Goal: Transaction & Acquisition: Purchase product/service

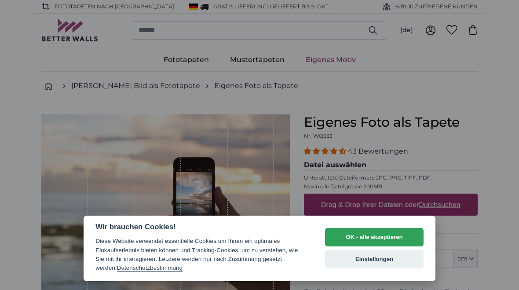
click at [384, 238] on button "OK - alle akzeptieren" at bounding box center [374, 237] width 98 height 18
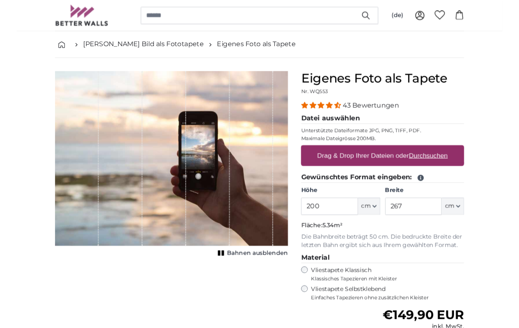
scroll to position [39, 0]
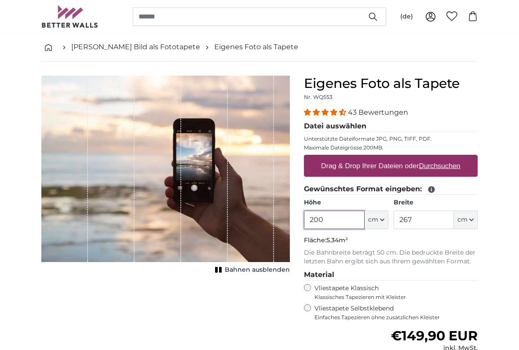
click at [341, 215] on input "200" at bounding box center [334, 219] width 60 height 18
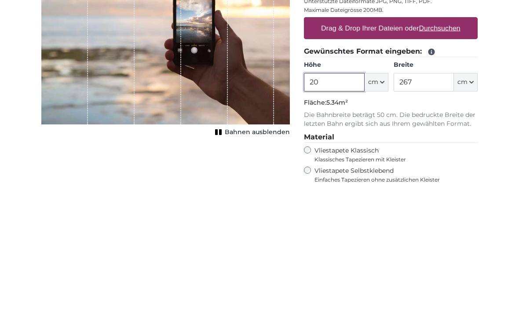
type input "2"
type input "500"
click at [429, 210] on input "267" at bounding box center [423, 219] width 60 height 18
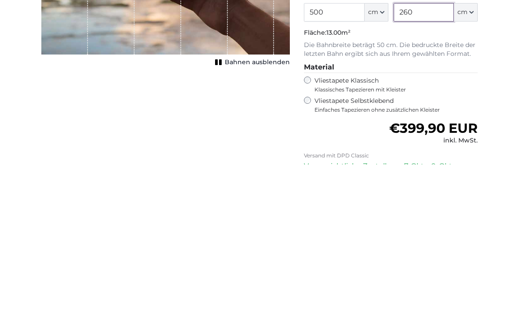
scroll to position [83, 0]
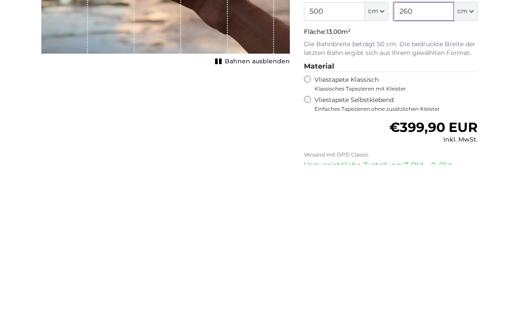
type input "260"
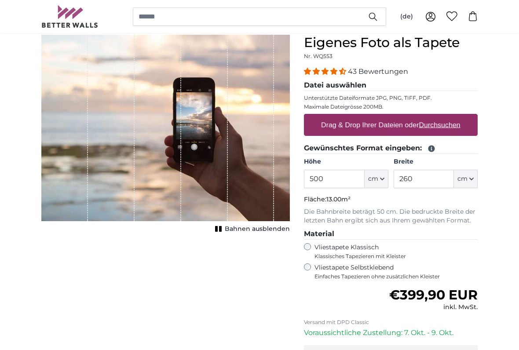
scroll to position [67, 0]
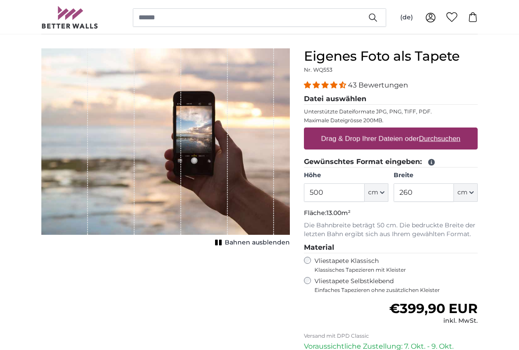
click at [354, 278] on label "Vliestapete Selbstklebend Einfaches Tapezieren ohne zusätzlichen Kleister" at bounding box center [395, 284] width 163 height 17
click at [361, 261] on label "Vliestapete Klassisch Klassisches Tapezieren mit Kleister" at bounding box center [392, 265] width 156 height 17
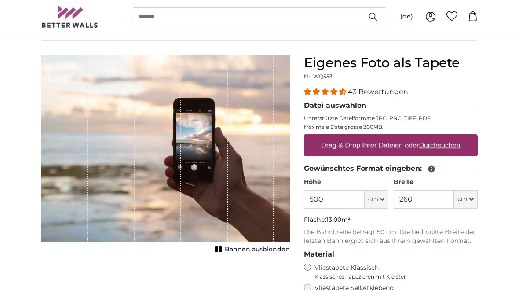
scroll to position [58, 0]
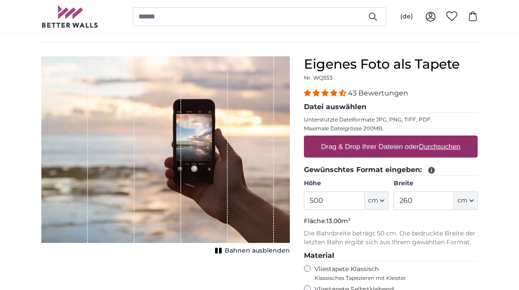
click at [438, 149] on u "Durchsuchen" at bounding box center [439, 145] width 41 height 7
click at [438, 138] on input "Drag & Drop Ihrer Dateien oder Durchsuchen" at bounding box center [391, 136] width 174 height 3
type input "**********"
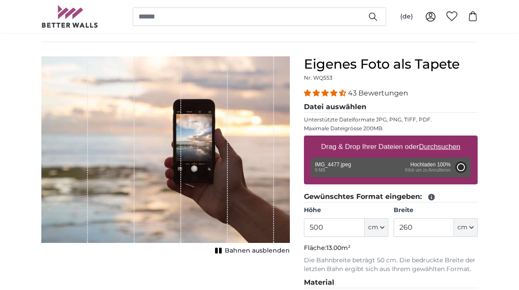
type input "177"
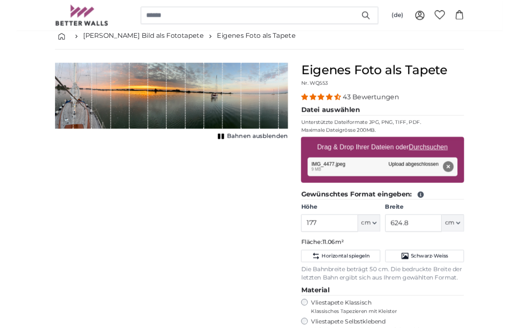
scroll to position [51, 0]
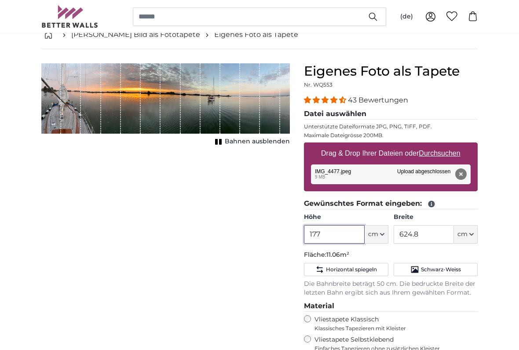
click at [337, 232] on input "177" at bounding box center [334, 234] width 60 height 18
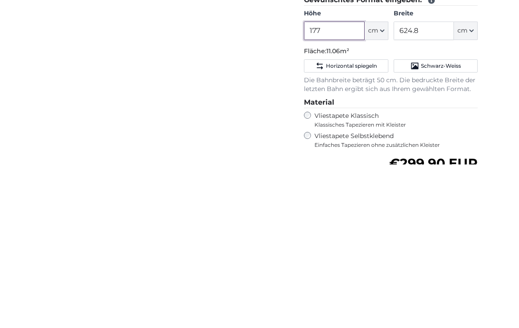
scroll to position [94, 0]
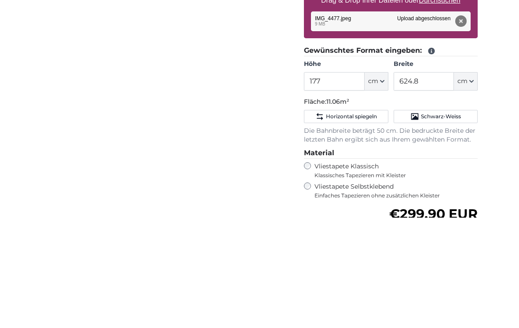
click at [451, 223] on span "Schwarz-Weiss" at bounding box center [441, 226] width 40 height 7
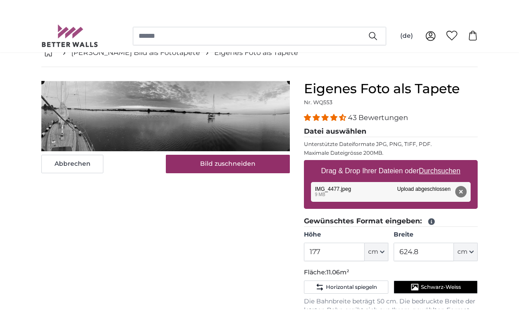
scroll to position [51, 0]
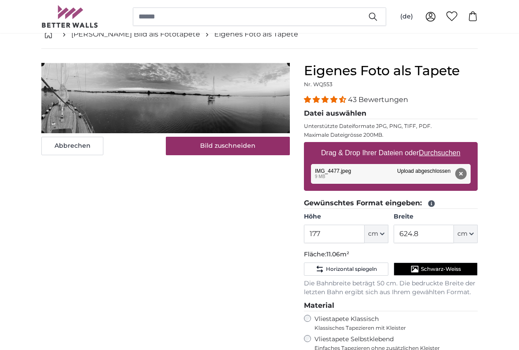
click at [453, 265] on span "Schwarz-Weiss" at bounding box center [441, 268] width 40 height 7
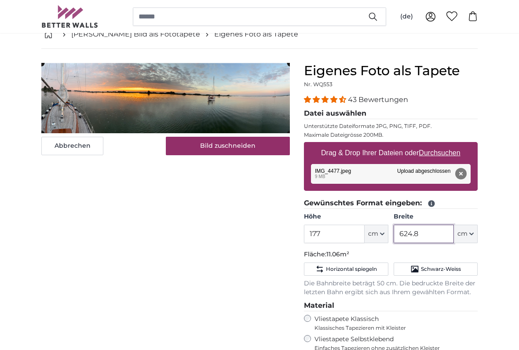
click at [430, 231] on input "624.8" at bounding box center [423, 234] width 60 height 18
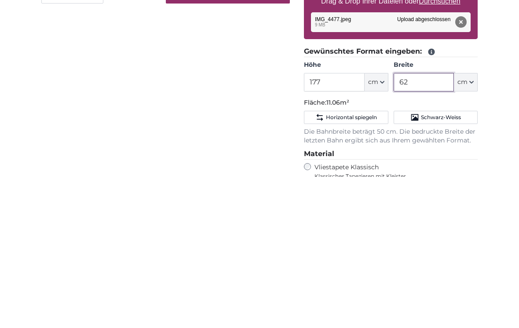
type input "6"
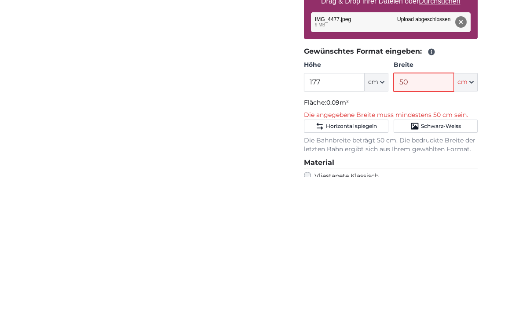
type input "500"
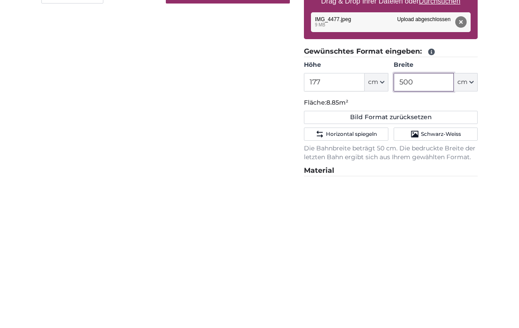
type input "500"
click at [40, 83] on div "Abbrechen Bild zuschneiden Bahnen ausblenden" at bounding box center [165, 291] width 262 height 456
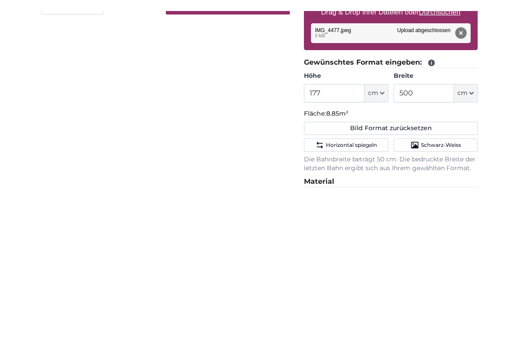
scroll to position [203, 0]
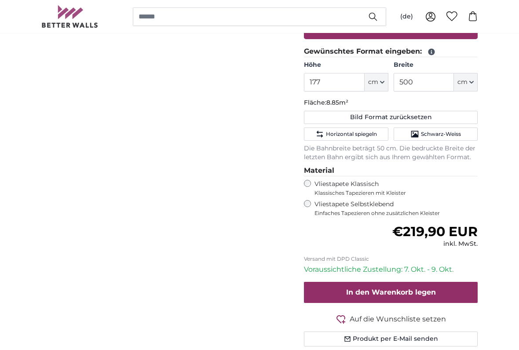
click at [34, 87] on div "Abbrechen Bild zuschneiden Bahnen ausblenden" at bounding box center [165, 139] width 262 height 456
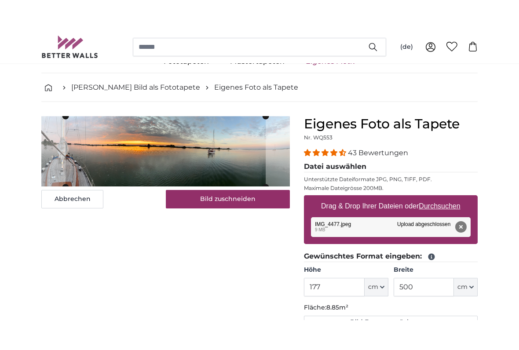
scroll to position [29, 0]
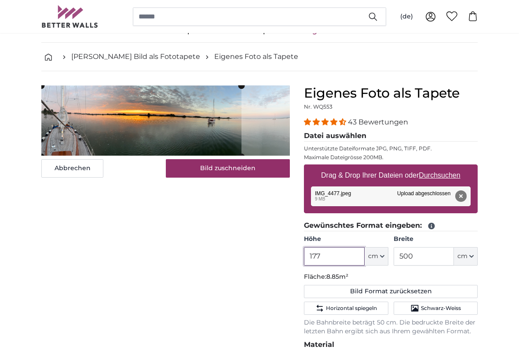
click at [330, 251] on input "177" at bounding box center [334, 256] width 60 height 18
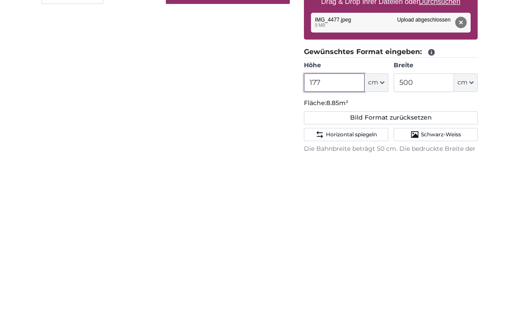
scroll to position [39, 0]
type input "1"
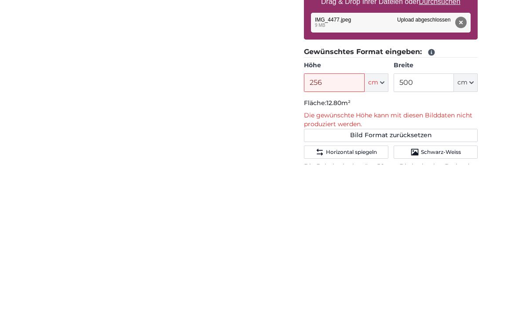
click at [47, 100] on div "Abbrechen Bild zuschneiden Bahnen ausblenden" at bounding box center [165, 312] width 262 height 474
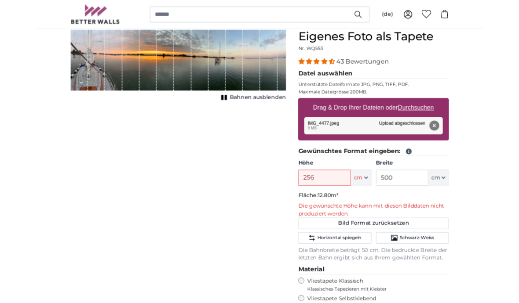
scroll to position [68, 0]
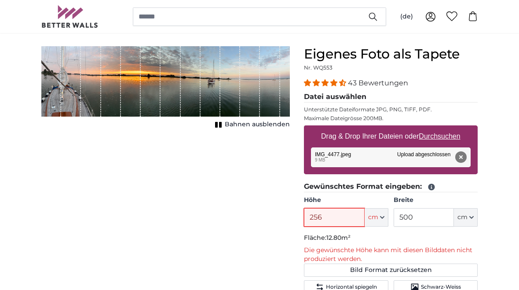
click at [339, 216] on input "256" at bounding box center [334, 217] width 60 height 18
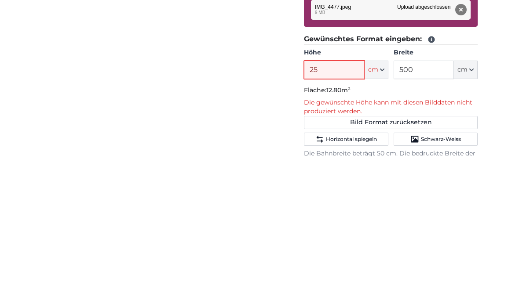
type input "2"
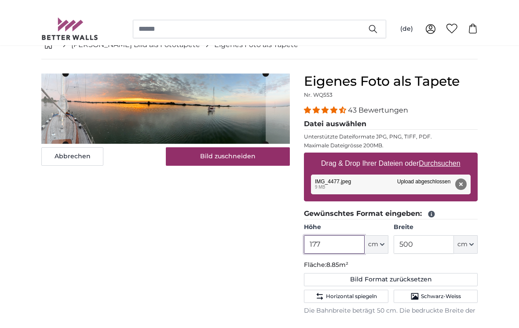
scroll to position [38, 0]
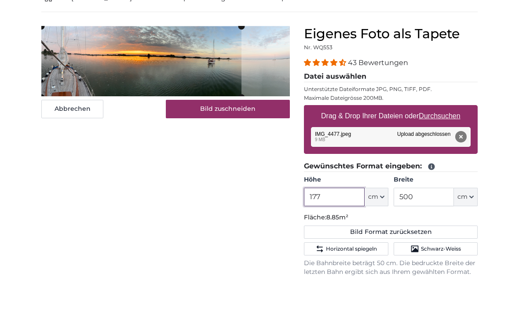
type input "177"
click at [257, 150] on button "Bild zuschneiden" at bounding box center [228, 159] width 124 height 18
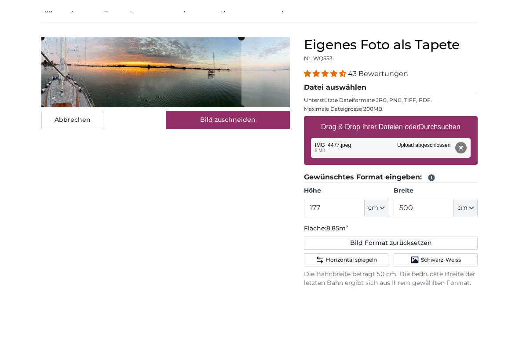
scroll to position [88, 0]
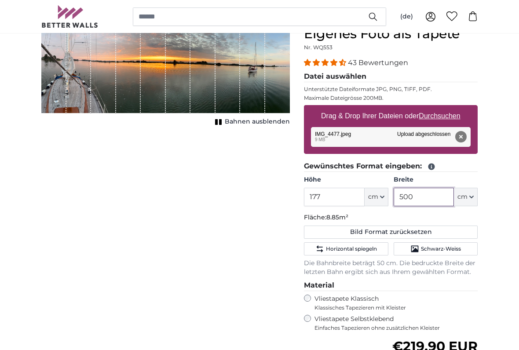
click at [421, 191] on input "500" at bounding box center [423, 197] width 60 height 18
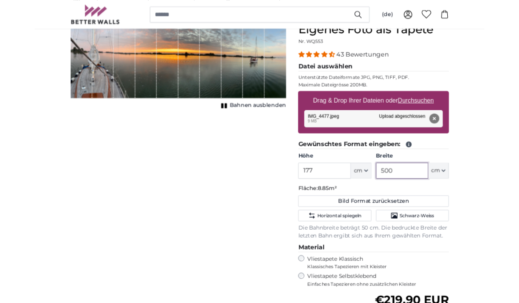
scroll to position [88, 0]
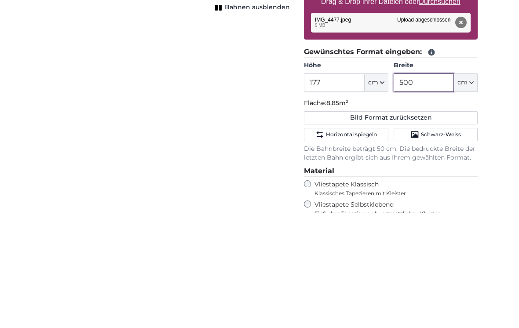
click at [423, 188] on input "500" at bounding box center [423, 197] width 60 height 18
type input "5"
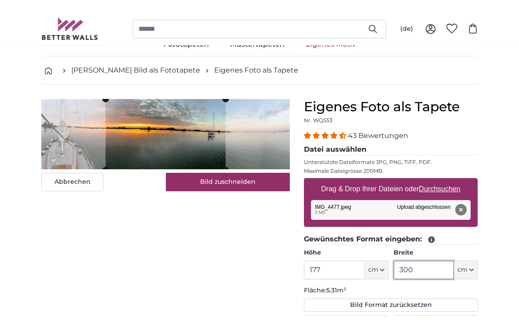
scroll to position [9, 0]
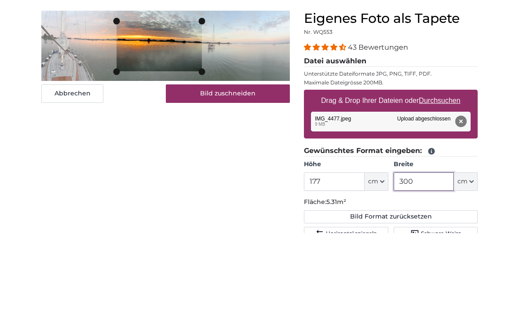
type input "300"
click at [168, 116] on cropper-handle at bounding box center [158, 141] width 85 height 50
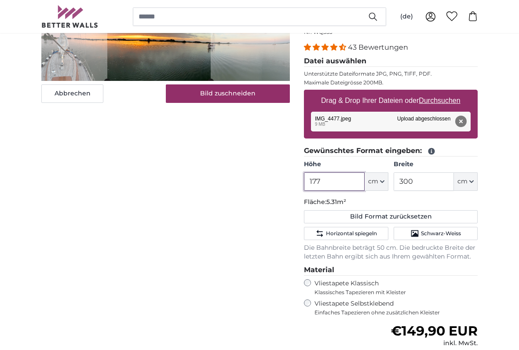
click at [337, 178] on input "177" at bounding box center [334, 181] width 60 height 18
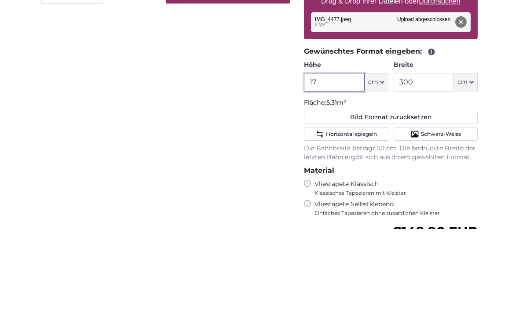
type input "1"
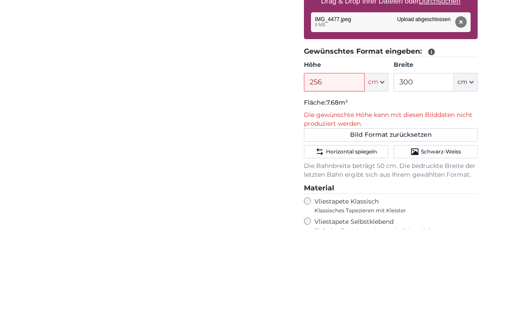
click at [69, 85] on div "Abbrechen Bild zuschneiden Bahnen ausblenden" at bounding box center [165, 248] width 262 height 474
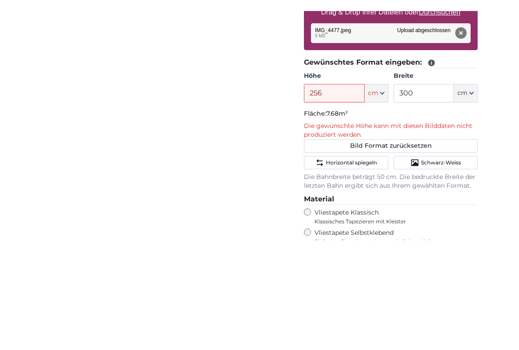
scroll to position [203, 0]
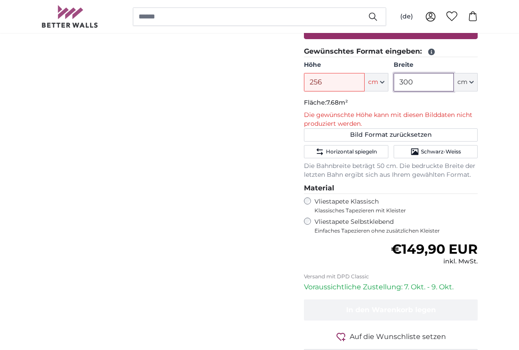
click at [431, 81] on input "300" at bounding box center [423, 82] width 60 height 18
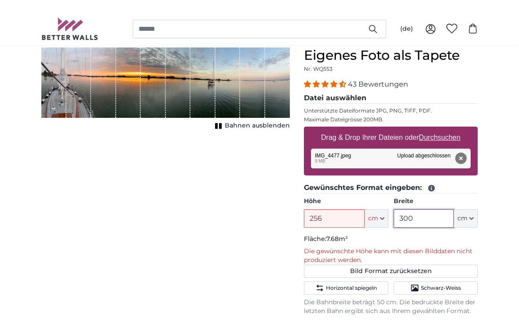
scroll to position [78, 0]
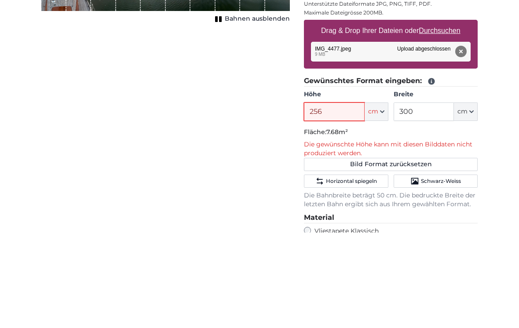
click at [330, 198] on input "256" at bounding box center [334, 207] width 60 height 18
type input "2"
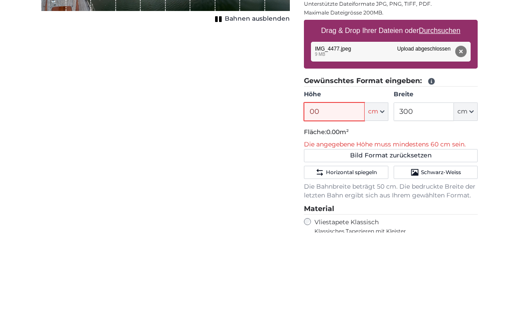
type input "0"
click at [56, 96] on div "Abbrechen Bild zuschneiden Bahnen ausblenden" at bounding box center [165, 268] width 262 height 465
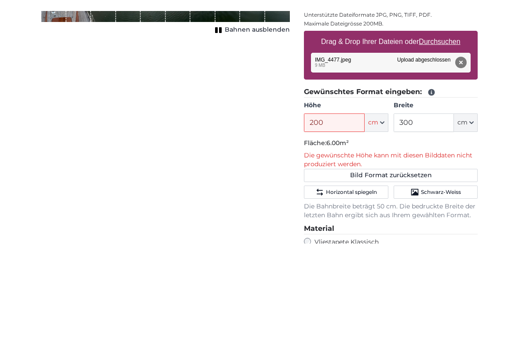
scroll to position [174, 0]
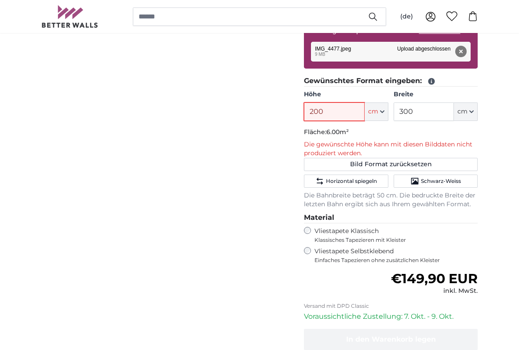
click at [336, 108] on input "200" at bounding box center [334, 111] width 60 height 18
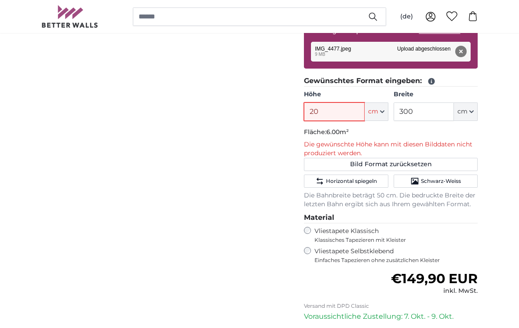
type input "2"
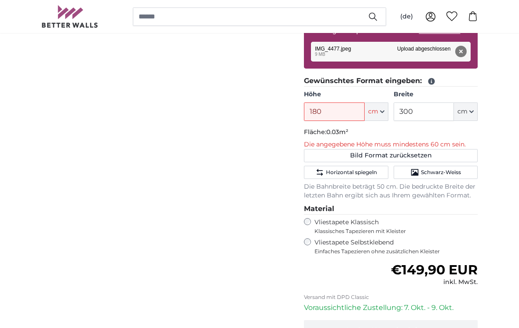
click at [65, 97] on div "Abbrechen Bild zuschneiden Bahnen ausblenden" at bounding box center [165, 173] width 262 height 465
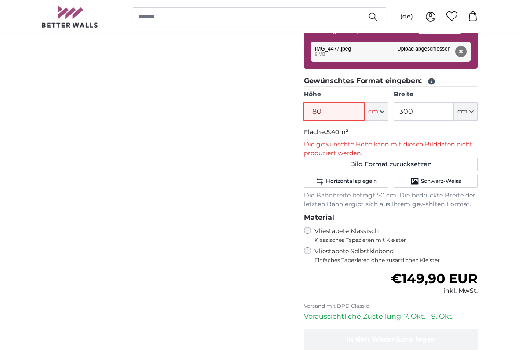
click at [333, 108] on input "180" at bounding box center [334, 111] width 60 height 18
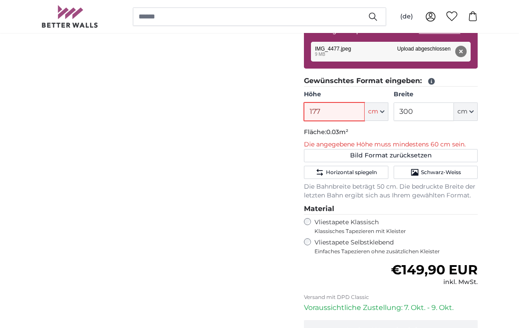
type input "177"
click at [64, 93] on div "Abbrechen Bild zuschneiden Bahnen ausblenden" at bounding box center [165, 173] width 262 height 465
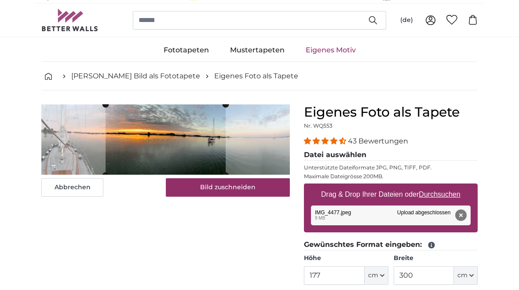
scroll to position [10, 0]
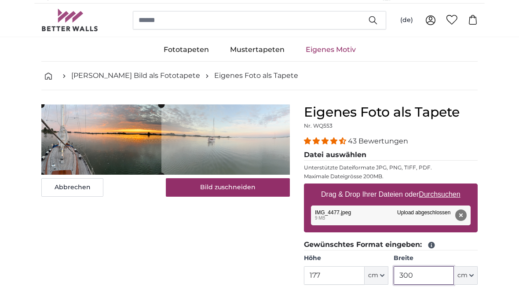
click at [422, 274] on input "300" at bounding box center [423, 275] width 60 height 18
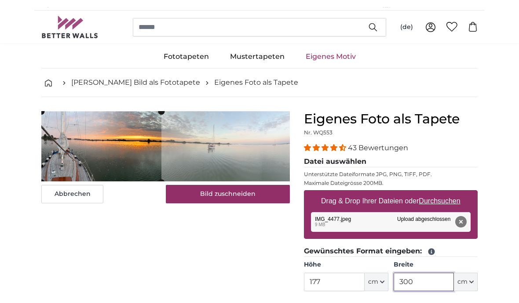
scroll to position [51, 0]
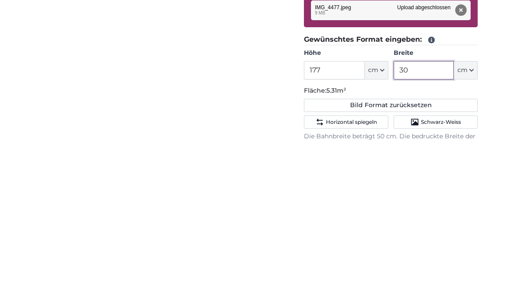
type input "3"
type input "900"
click at [330, 225] on input "177" at bounding box center [334, 234] width 60 height 18
type input "1"
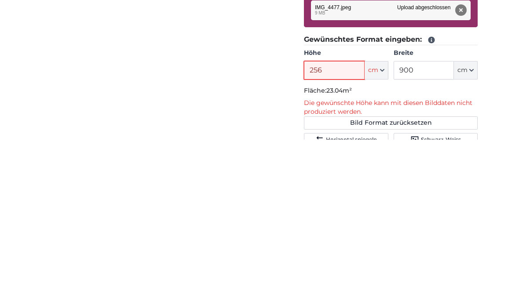
type input "256"
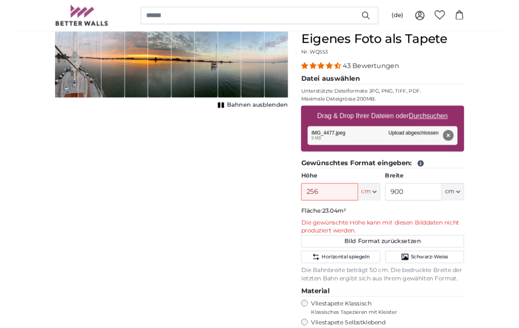
scroll to position [103, 0]
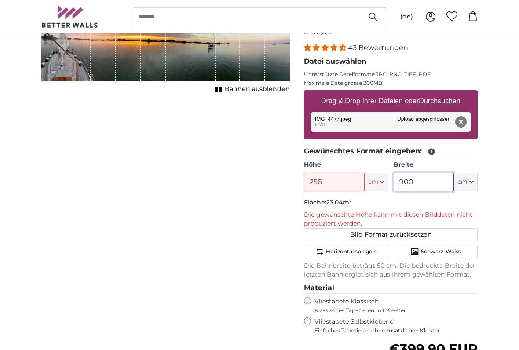
click at [425, 181] on input "900" at bounding box center [423, 182] width 60 height 18
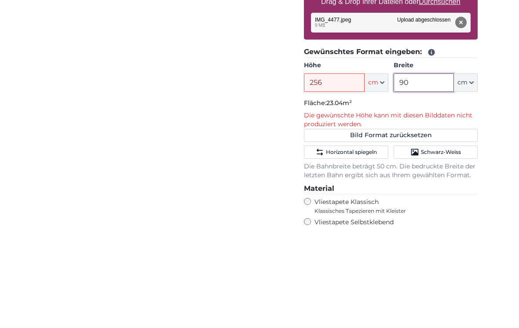
type input "9"
type input "500"
click at [80, 92] on div "Abbrechen Bild zuschneiden Bahnen ausblenden" at bounding box center [165, 248] width 262 height 474
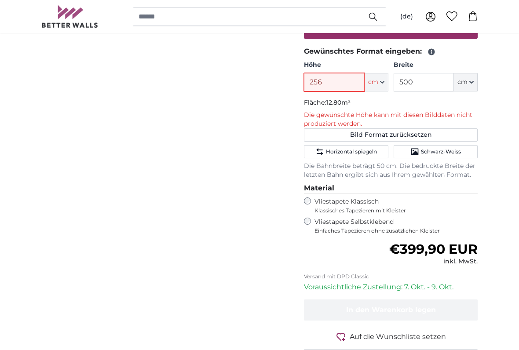
click at [335, 83] on input "256" at bounding box center [334, 82] width 60 height 18
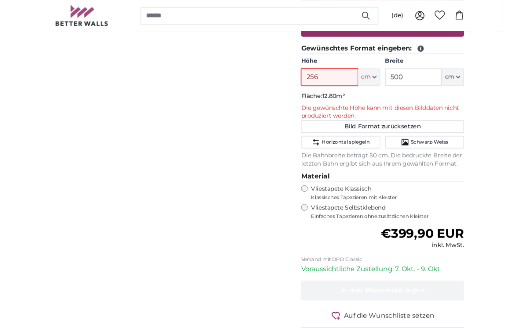
scroll to position [203, 0]
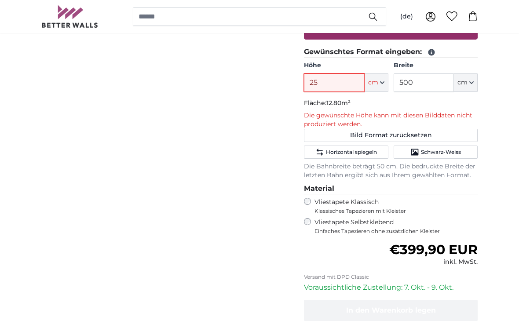
type input "2"
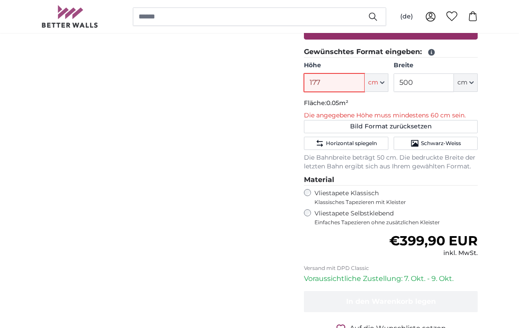
type input "177"
click at [74, 102] on div "Abbrechen Bild zuschneiden Bahnen ausblenden" at bounding box center [165, 144] width 262 height 465
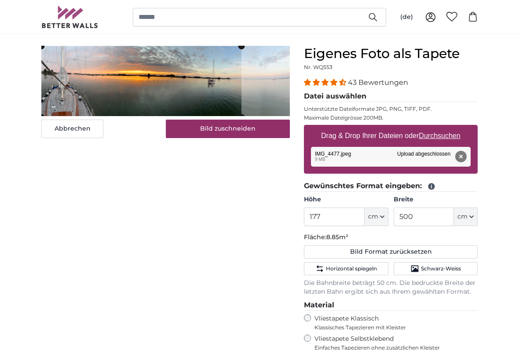
scroll to position [105, 0]
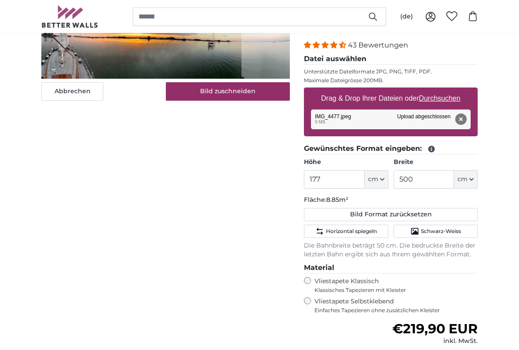
click at [364, 232] on span "Horizontal spiegeln" at bounding box center [351, 231] width 51 height 7
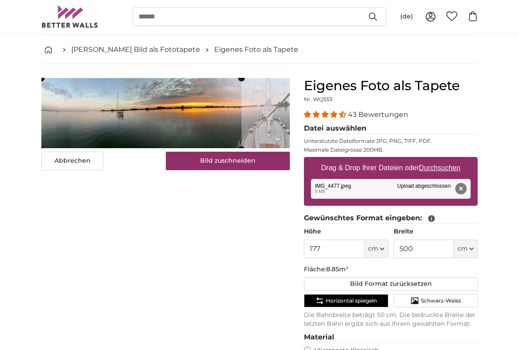
scroll to position [36, 0]
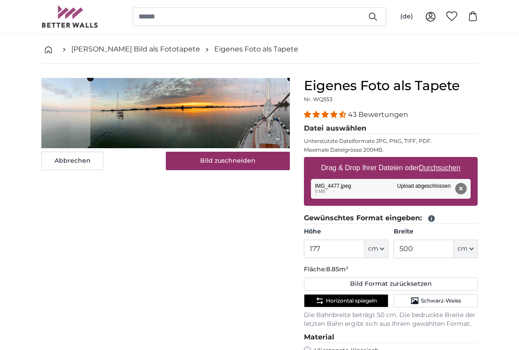
click at [262, 160] on button "Bild zuschneiden" at bounding box center [228, 161] width 124 height 18
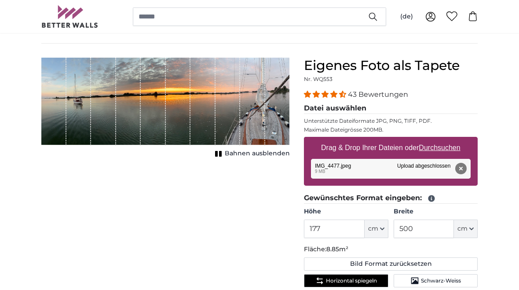
scroll to position [55, 0]
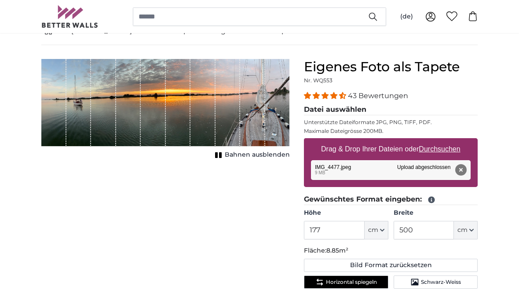
click at [451, 282] on span "Schwarz-Weiss" at bounding box center [441, 282] width 40 height 7
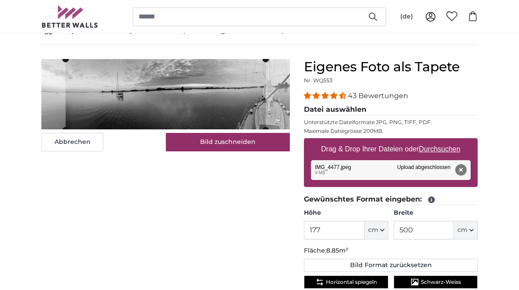
click at [438, 280] on span "Schwarz-Weiss" at bounding box center [441, 281] width 40 height 7
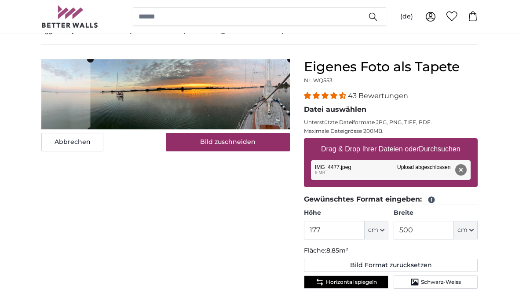
click at [184, 146] on button "Bild zuschneiden" at bounding box center [228, 142] width 124 height 18
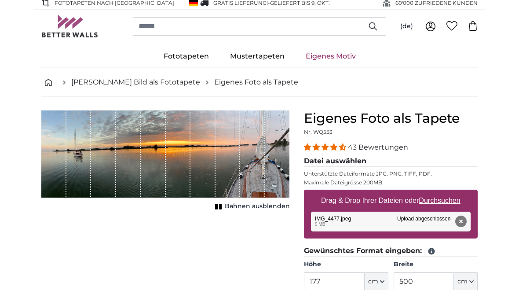
scroll to position [0, 0]
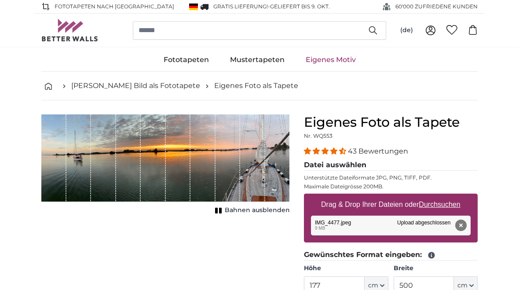
click at [442, 205] on u "Durchsuchen" at bounding box center [439, 203] width 41 height 7
click at [442, 196] on input "Drag & Drop Ihrer Dateien oder Durchsuchen" at bounding box center [391, 194] width 174 height 3
type input "**********"
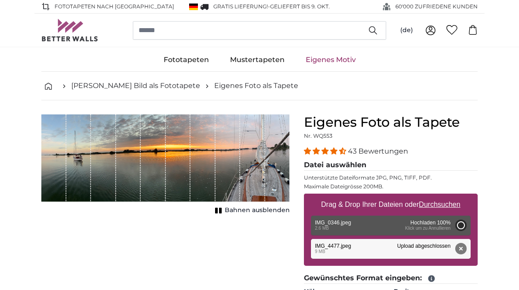
type input "200"
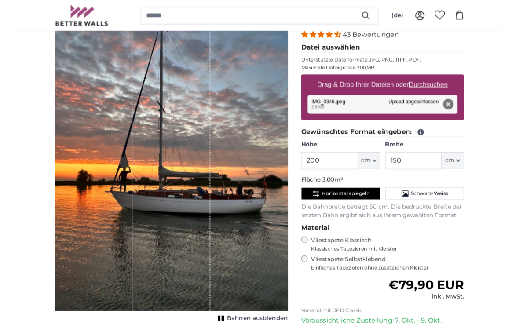
scroll to position [114, 0]
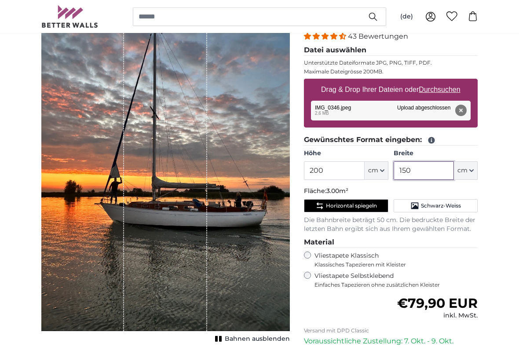
click at [423, 168] on input "150" at bounding box center [423, 171] width 60 height 18
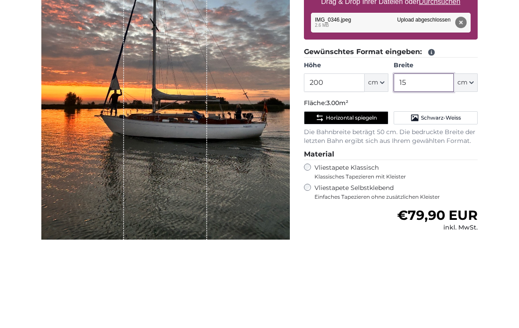
type input "1"
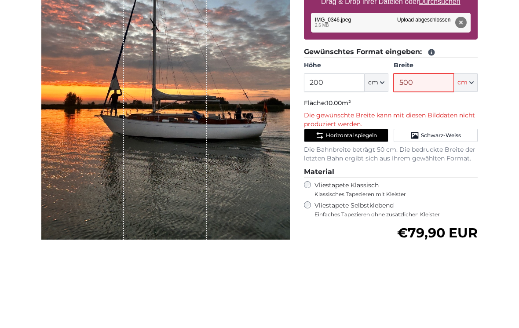
type input "500"
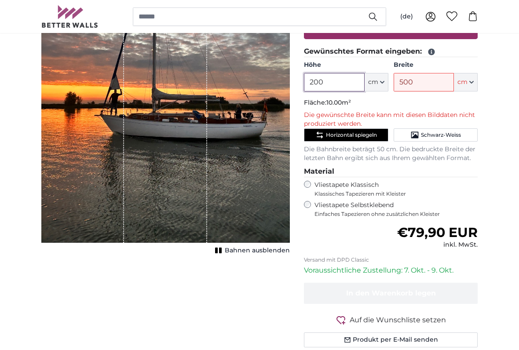
click at [326, 88] on input "200" at bounding box center [334, 82] width 60 height 18
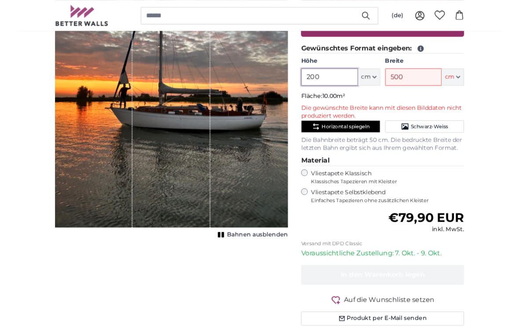
scroll to position [203, 0]
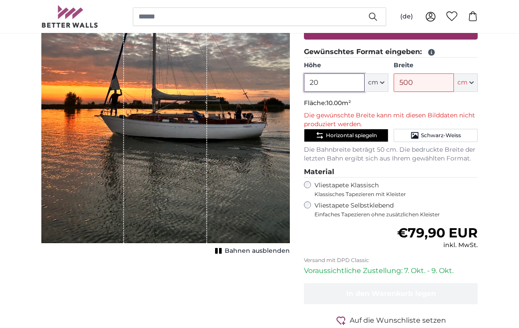
type input "2"
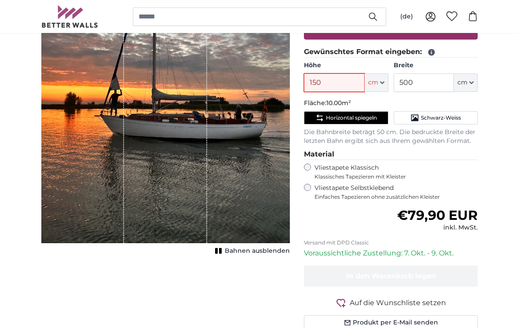
type input "150"
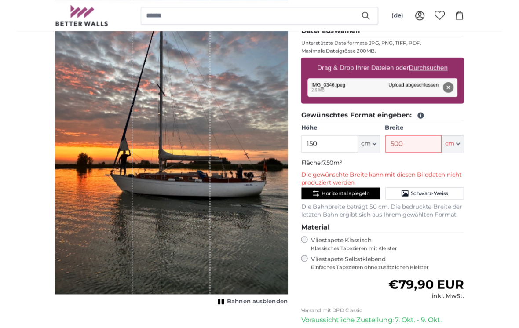
scroll to position [130, 0]
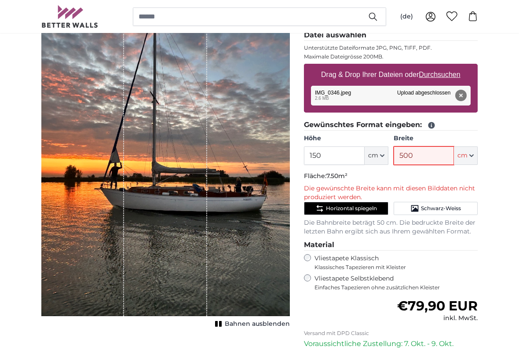
click at [431, 157] on input "500" at bounding box center [423, 155] width 60 height 18
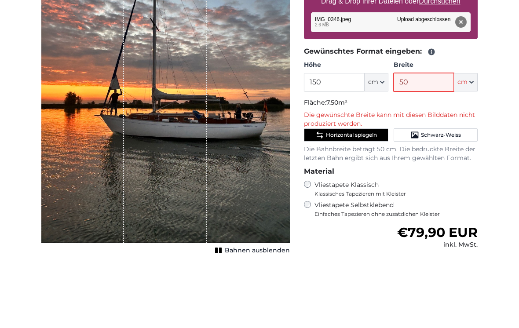
type input "5"
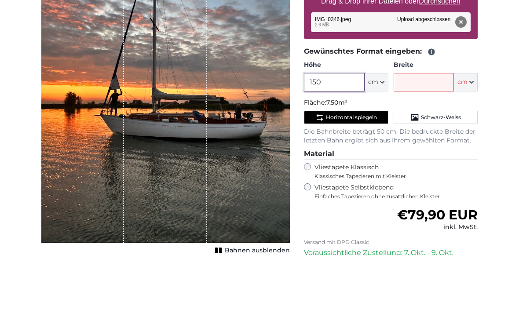
click at [340, 146] on input "150" at bounding box center [334, 155] width 60 height 18
type input "1"
type input "180"
click at [424, 146] on input "Breite" at bounding box center [423, 155] width 60 height 18
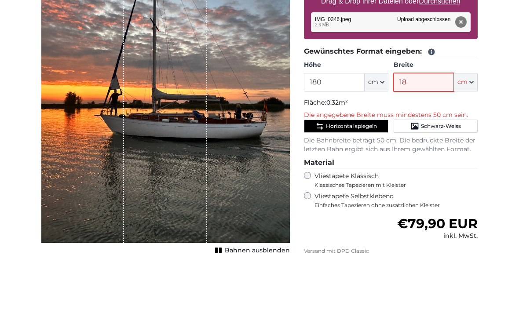
type input "1"
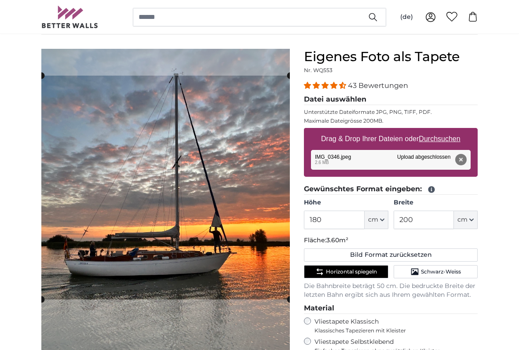
scroll to position [65, 0]
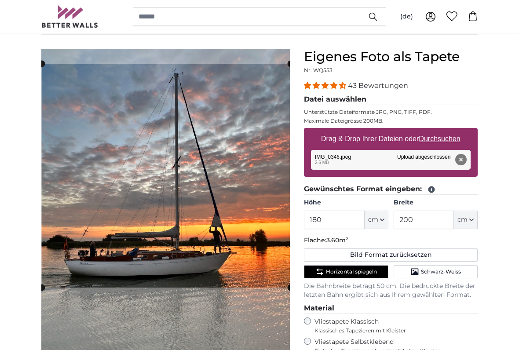
click at [484, 237] on div "Eigenes Foto als Tapete Nr. WQ553 43 Bewertungen Datei auswählen Unterstützte D…" at bounding box center [391, 277] width 188 height 456
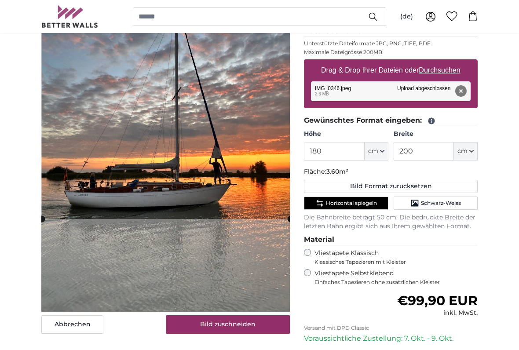
scroll to position [138, 0]
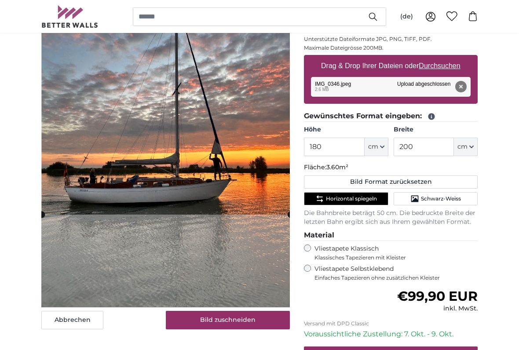
click at [257, 289] on button "Bild zuschneiden" at bounding box center [228, 320] width 124 height 18
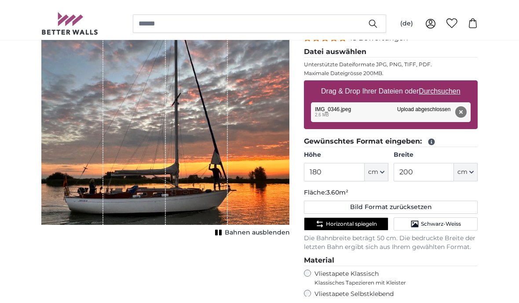
scroll to position [120, 0]
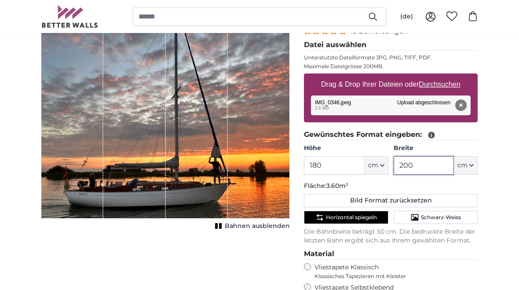
click at [417, 169] on input "200" at bounding box center [423, 165] width 60 height 18
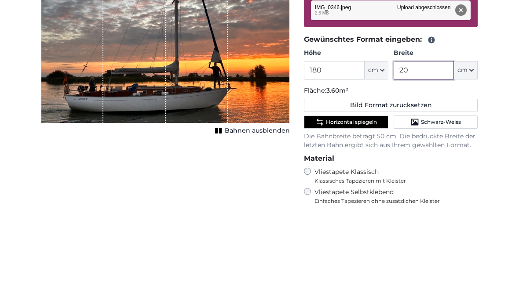
type input "2"
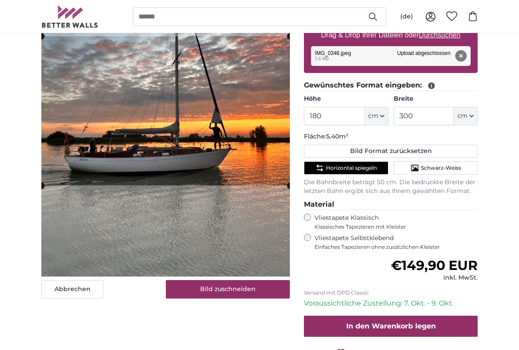
scroll to position [182, 0]
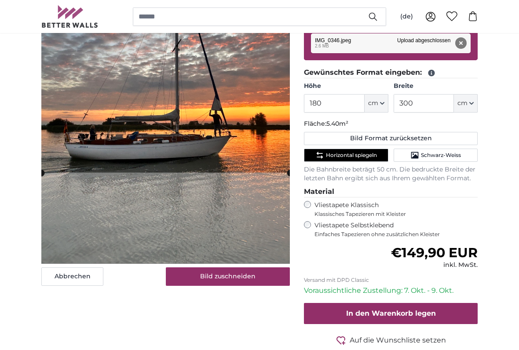
click at [249, 274] on button "Bild zuschneiden" at bounding box center [228, 276] width 124 height 18
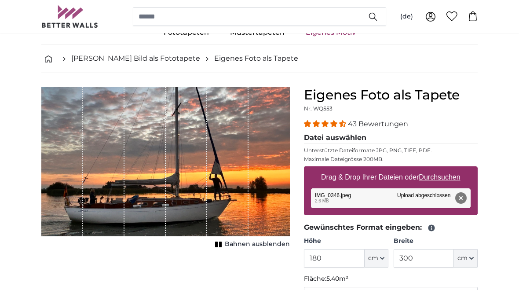
scroll to position [28, 0]
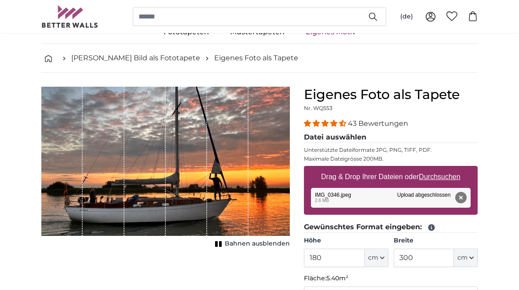
click at [275, 246] on span "Bahnen ausblenden" at bounding box center [257, 243] width 65 height 9
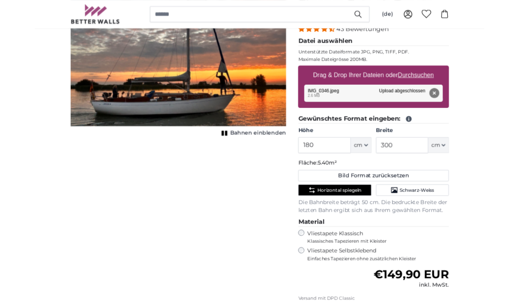
scroll to position [119, 0]
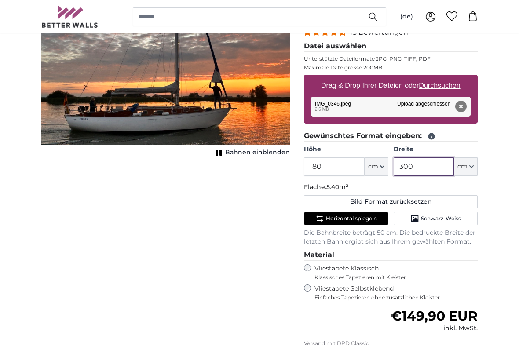
click at [426, 167] on input "300" at bounding box center [423, 166] width 60 height 18
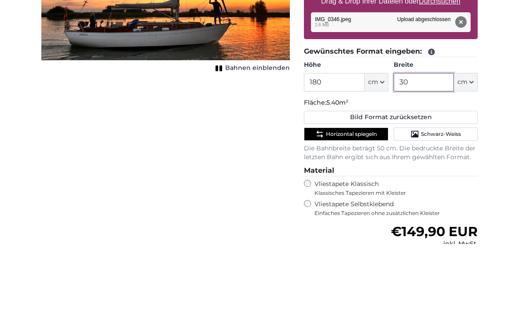
type input "3"
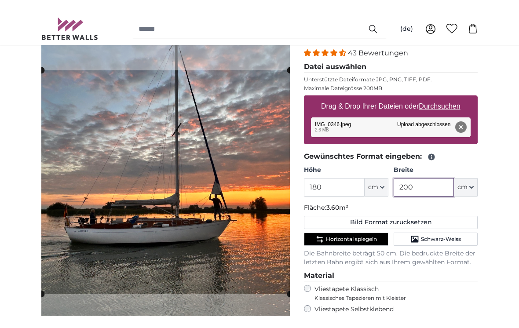
scroll to position [100, 0]
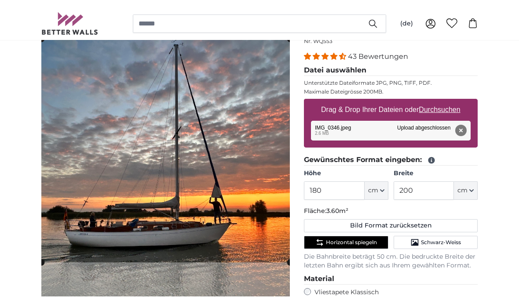
scroll to position [73, 0]
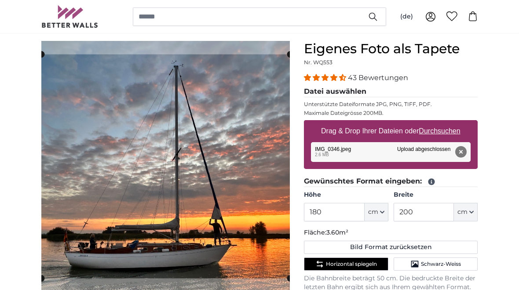
click at [71, 141] on cropper-handle at bounding box center [165, 166] width 248 height 224
click at [433, 214] on input "200" at bounding box center [423, 212] width 60 height 18
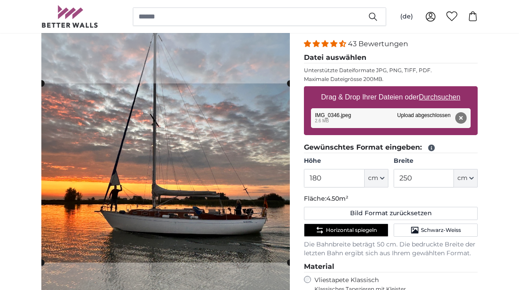
scroll to position [107, 0]
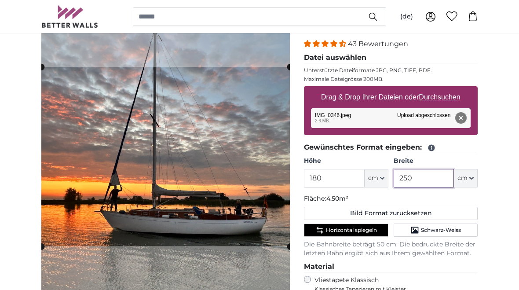
click at [432, 180] on input "250" at bounding box center [423, 178] width 60 height 18
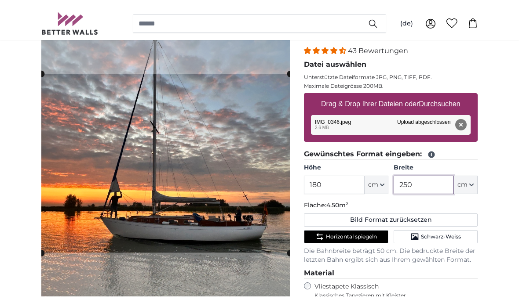
scroll to position [107, 0]
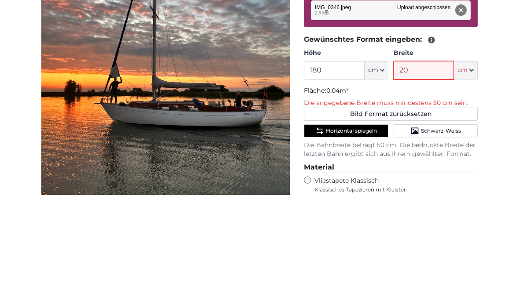
type input "200"
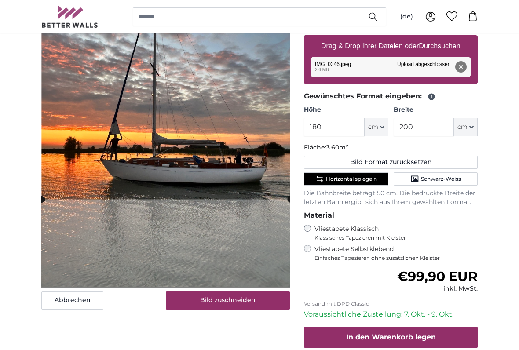
scroll to position [162, 0]
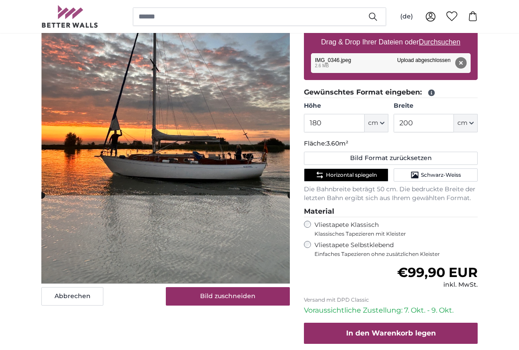
click at [189, 289] on button "Bild zuschneiden" at bounding box center [228, 296] width 124 height 18
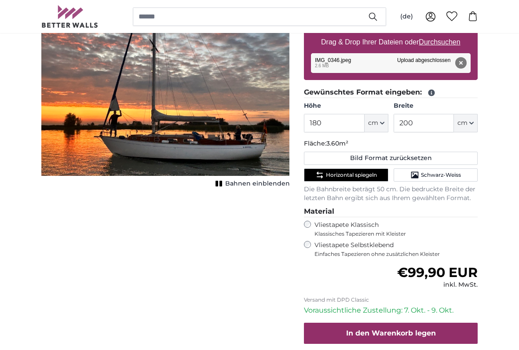
click at [226, 188] on button "Bahnen einblenden" at bounding box center [251, 184] width 77 height 12
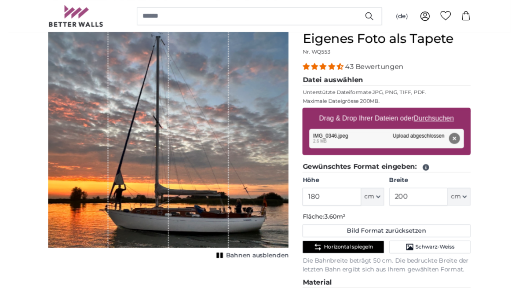
scroll to position [86, 0]
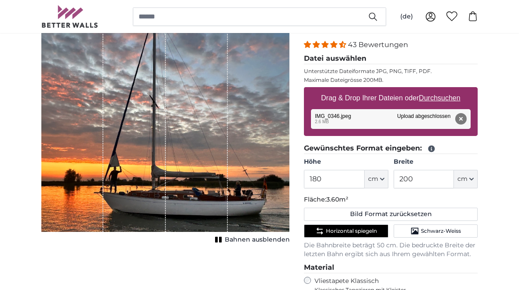
scroll to position [106, 0]
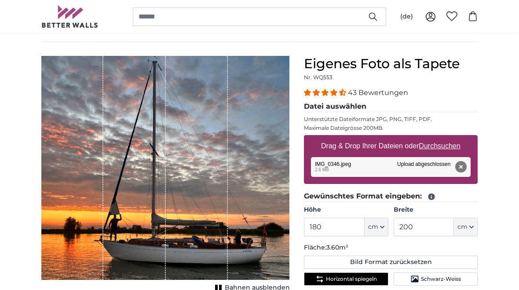
scroll to position [0, 0]
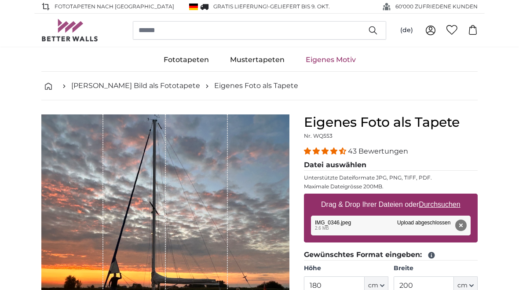
click at [65, 32] on img at bounding box center [69, 30] width 57 height 22
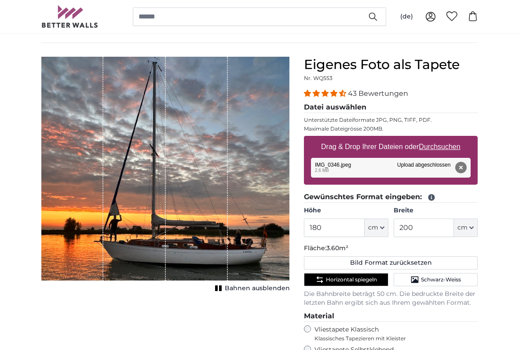
scroll to position [58, 0]
click at [446, 149] on u "Durchsuchen" at bounding box center [439, 146] width 41 height 7
click at [446, 138] on input "Drag & Drop Ihrer Dateien oder Durchsuchen" at bounding box center [391, 137] width 174 height 3
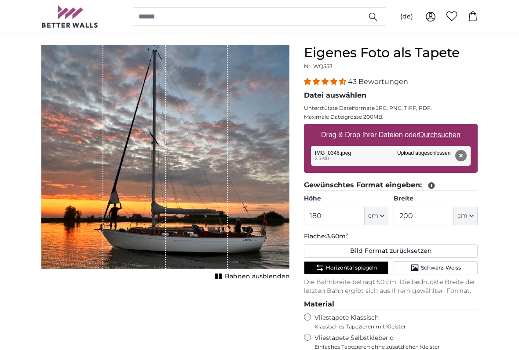
scroll to position [69, 0]
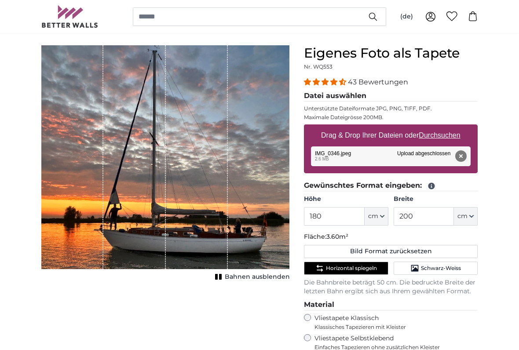
click at [443, 138] on u "Durchsuchen" at bounding box center [439, 134] width 41 height 7
click at [443, 127] on input "Drag & Drop Ihrer Dateien oder Durchsuchen" at bounding box center [391, 125] width 174 height 3
type input "**********"
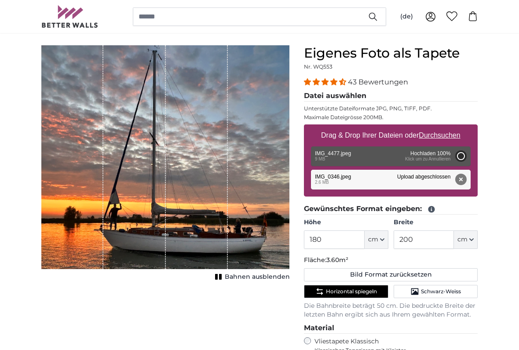
type input "177"
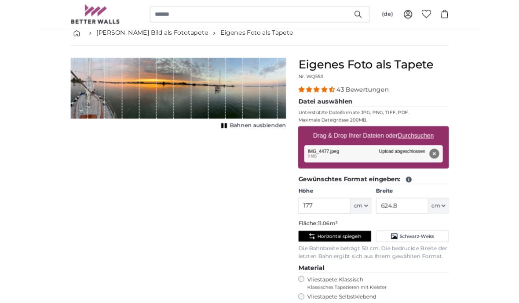
scroll to position [61, 0]
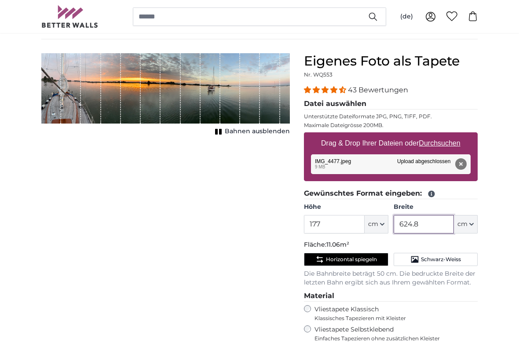
click at [439, 226] on input "624.8" at bounding box center [423, 224] width 60 height 18
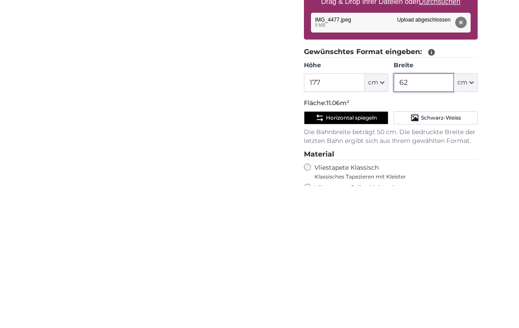
type input "6"
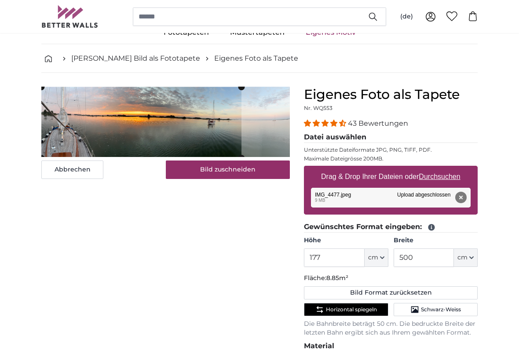
scroll to position [33, 0]
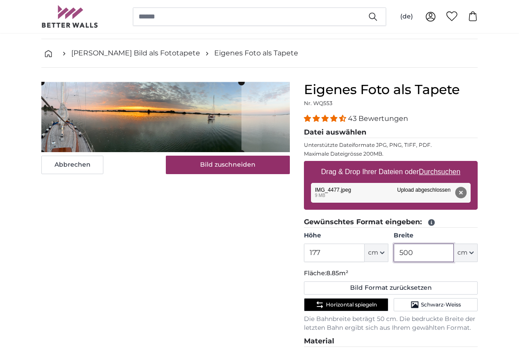
type input "500"
click at [369, 289] on span "Horizontal spiegeln" at bounding box center [351, 304] width 51 height 7
click at [365, 289] on span "Horizontal spiegeln" at bounding box center [351, 304] width 51 height 7
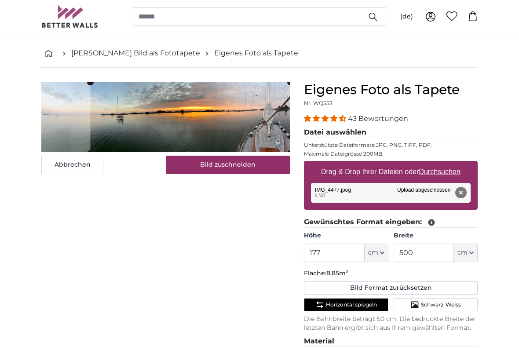
click at [261, 163] on button "Bild zuschneiden" at bounding box center [228, 165] width 124 height 18
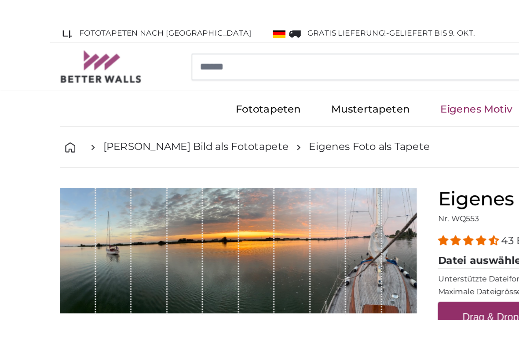
scroll to position [0, 0]
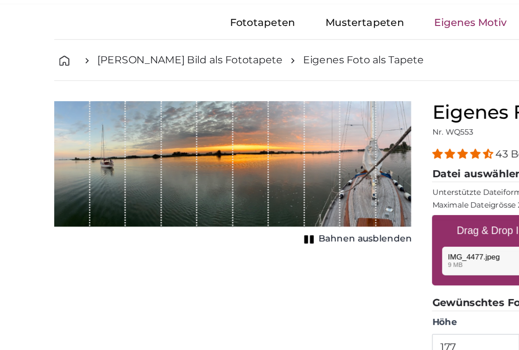
click at [270, 206] on span "Bahnen ausblenden" at bounding box center [257, 210] width 65 height 9
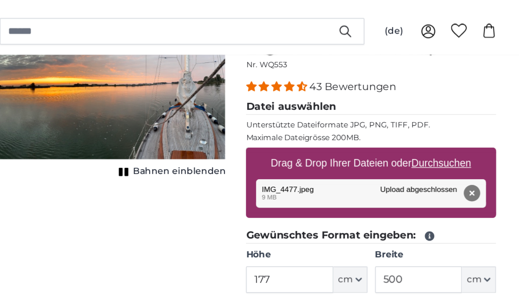
scroll to position [94, 0]
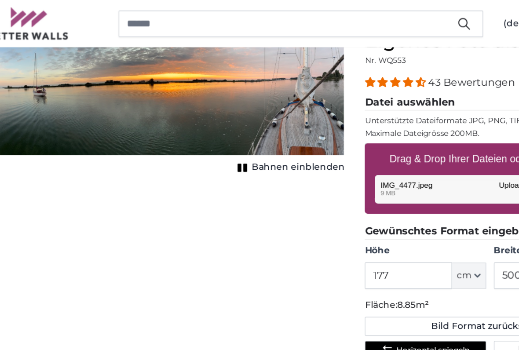
click at [226, 120] on span "Bahnen einblenden" at bounding box center [257, 116] width 65 height 9
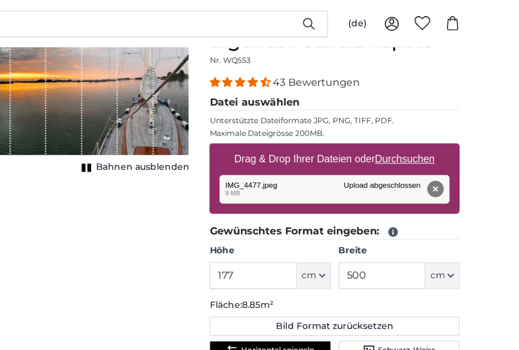
click at [304, 175] on label "Höhe" at bounding box center [346, 174] width 84 height 9
click at [304, 182] on input "177" at bounding box center [334, 191] width 60 height 18
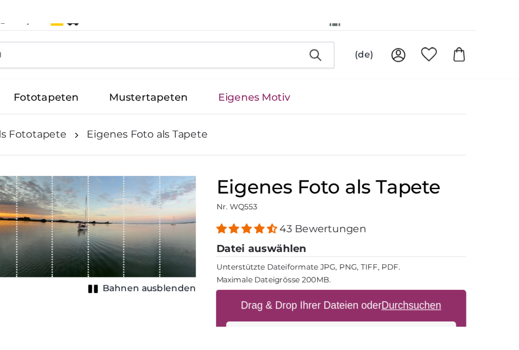
scroll to position [0, 0]
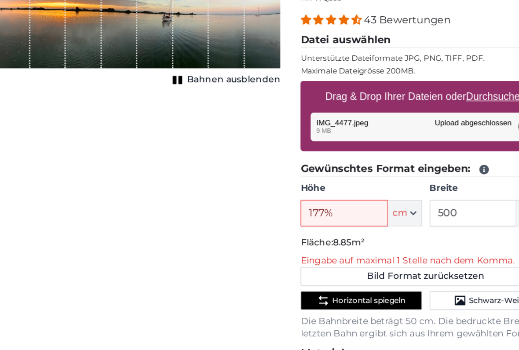
click at [326, 289] on span "Horizontal spiegeln" at bounding box center [351, 315] width 51 height 7
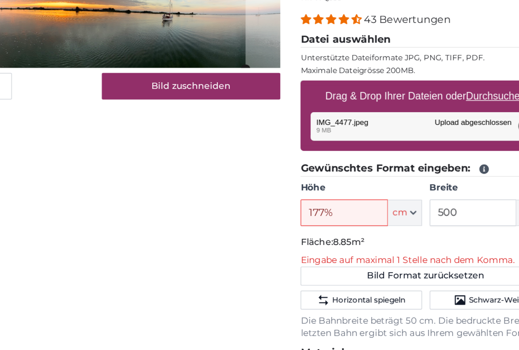
scroll to position [30, 0]
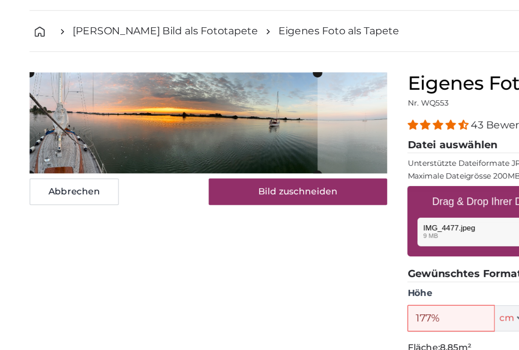
click at [197, 158] on button "Bild zuschneiden" at bounding box center [228, 167] width 124 height 18
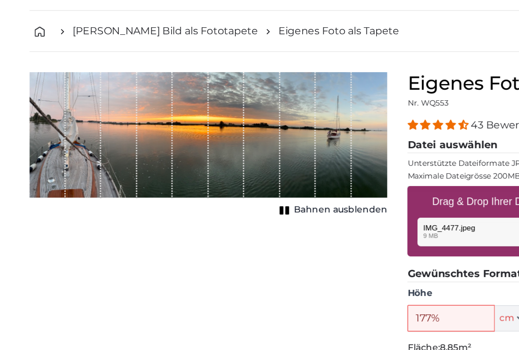
click at [230, 175] on span "Bahnen ausblenden" at bounding box center [257, 179] width 65 height 9
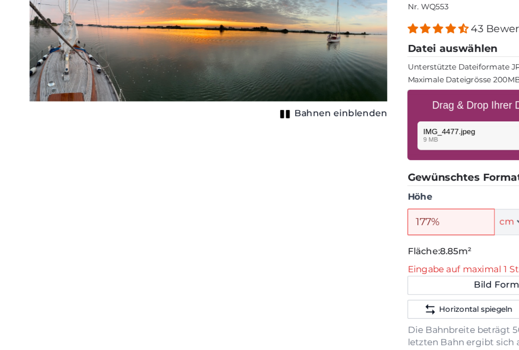
scroll to position [59, 0]
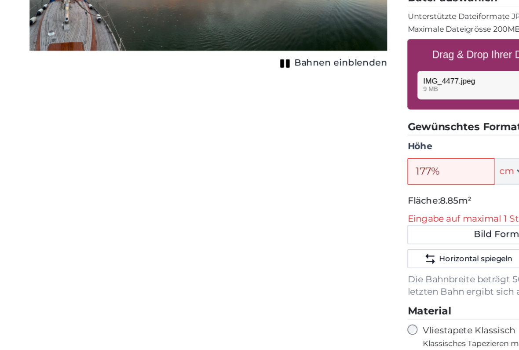
click at [334, 283] on span "Horizontal spiegeln" at bounding box center [351, 286] width 51 height 7
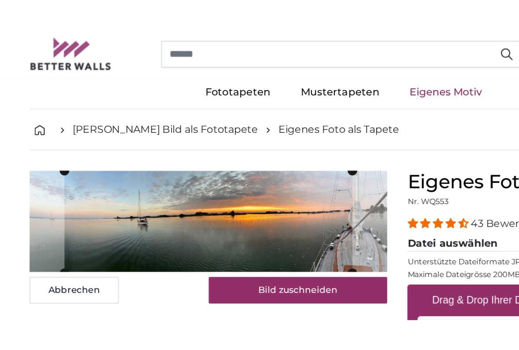
scroll to position [0, 0]
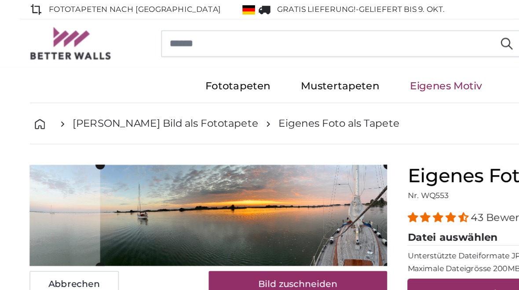
click at [239, 196] on button "Bild zuschneiden" at bounding box center [228, 197] width 124 height 18
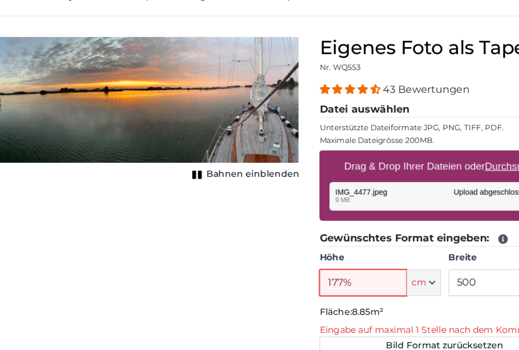
click at [304, 276] on input "177%" at bounding box center [334, 285] width 60 height 18
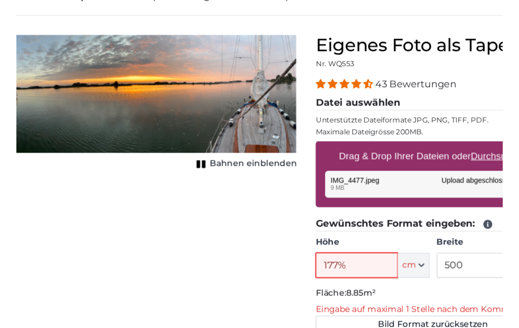
scroll to position [14, 0]
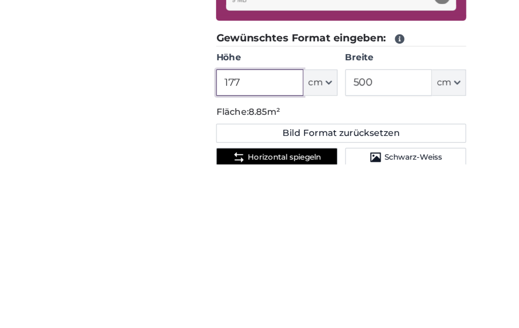
type input "177"
click at [125, 100] on div "Abbrechen Bild zuschneiden Bahnen einblenden" at bounding box center [165, 328] width 262 height 456
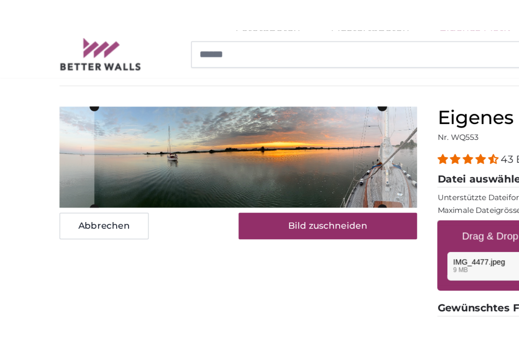
scroll to position [0, 0]
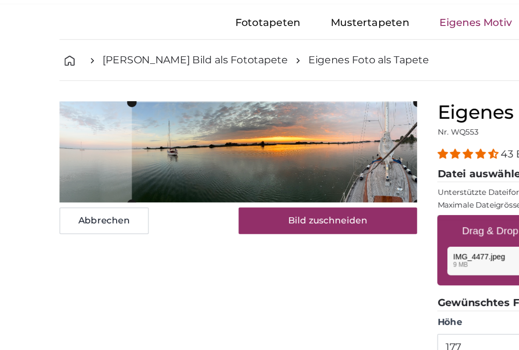
click at [249, 188] on button "Bild zuschneiden" at bounding box center [228, 197] width 124 height 18
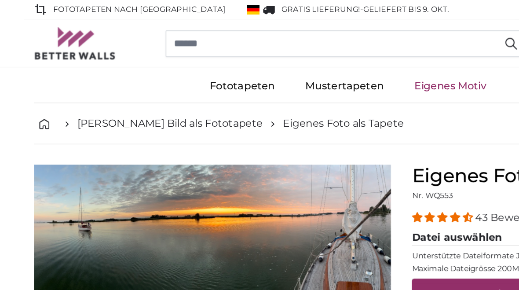
click at [59, 33] on img at bounding box center [69, 30] width 57 height 22
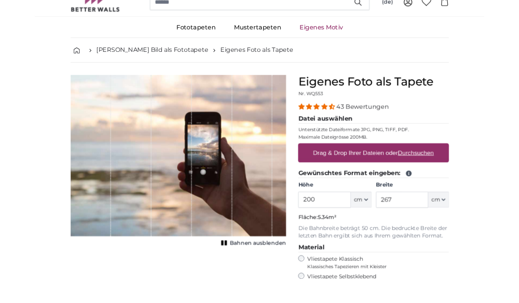
scroll to position [53, 0]
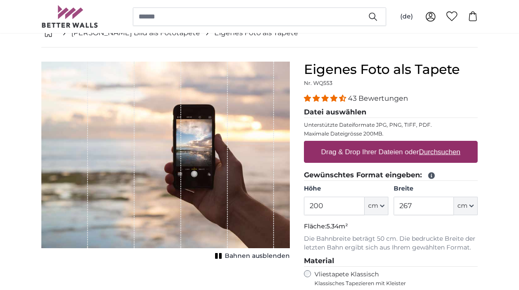
click at [440, 153] on u "Durchsuchen" at bounding box center [439, 151] width 41 height 7
click at [440, 143] on input "Drag & Drop Ihrer Dateien oder Durchsuchen" at bounding box center [391, 142] width 174 height 3
type input "**********"
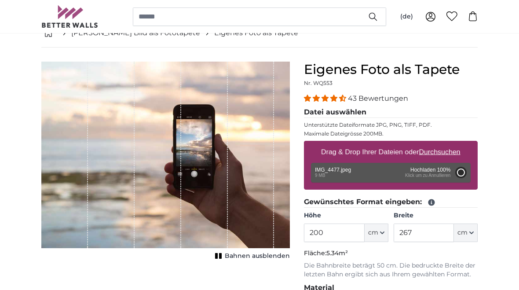
type input "177"
type input "624.8"
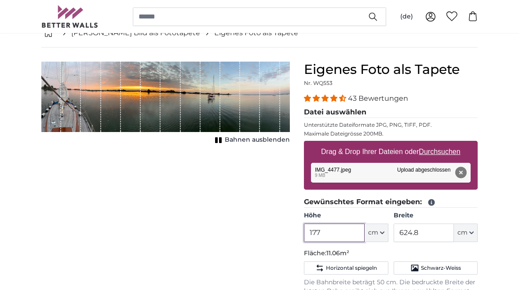
click at [339, 234] on input "177" at bounding box center [334, 232] width 60 height 18
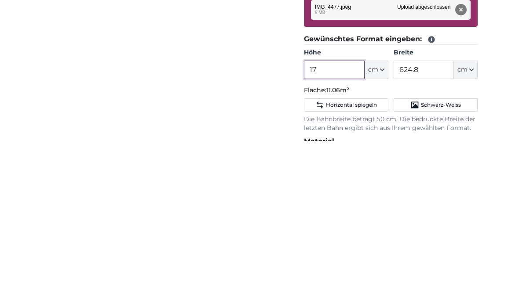
type input "1"
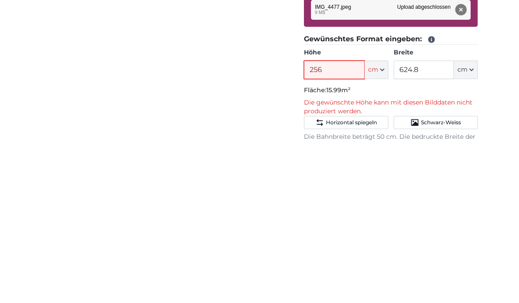
type input "256"
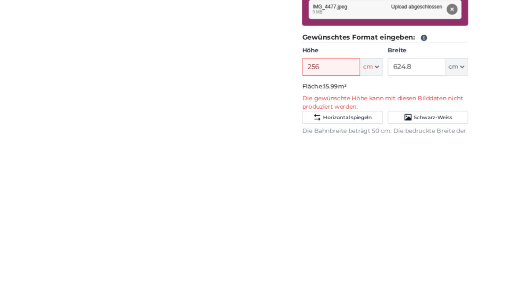
scroll to position [215, 0]
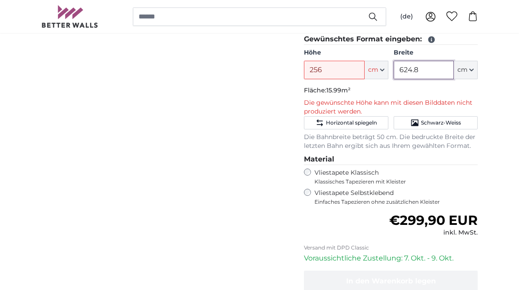
click at [431, 65] on input "624.8" at bounding box center [423, 70] width 60 height 18
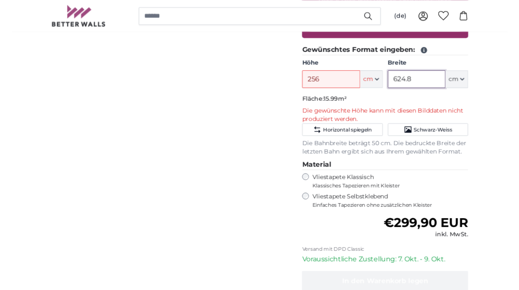
scroll to position [174, 0]
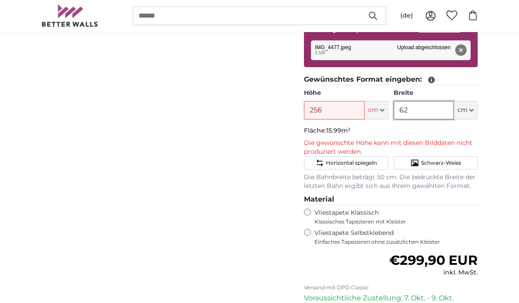
type input "6"
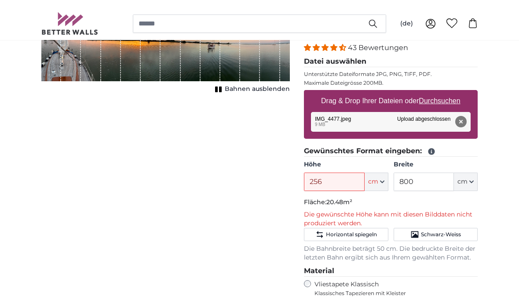
scroll to position [80, 0]
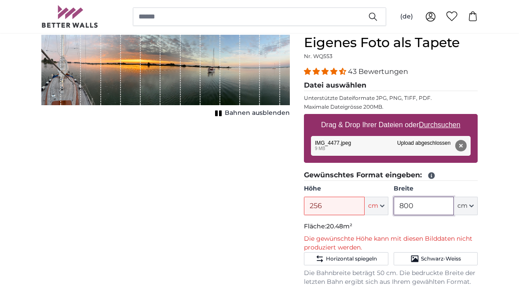
click at [419, 208] on input "800" at bounding box center [423, 205] width 60 height 18
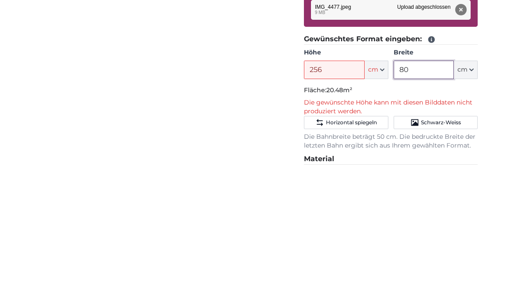
type input "8"
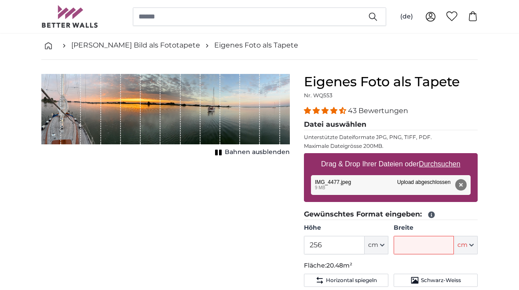
scroll to position [40, 0]
click at [337, 244] on input "256" at bounding box center [334, 245] width 60 height 18
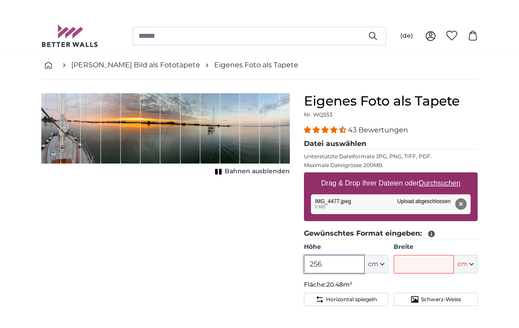
scroll to position [51, 0]
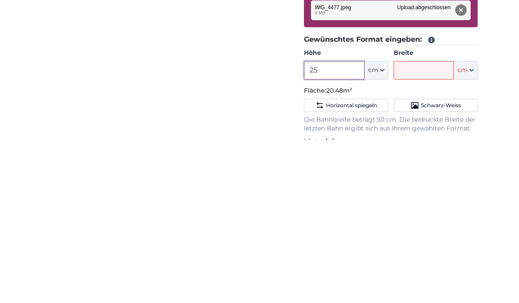
type input "2"
click at [432, 225] on input "Breite" at bounding box center [423, 234] width 60 height 18
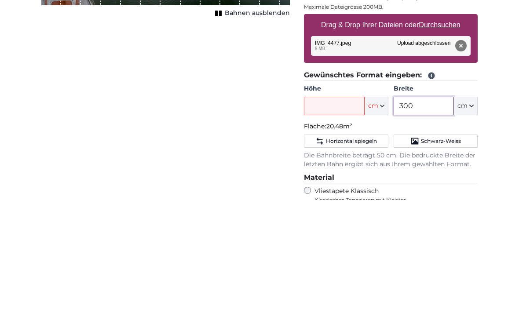
type input "300"
click at [243, 107] on div "Abbrechen Bild zuschneiden Bahnen ausblenden" at bounding box center [165, 282] width 262 height 439
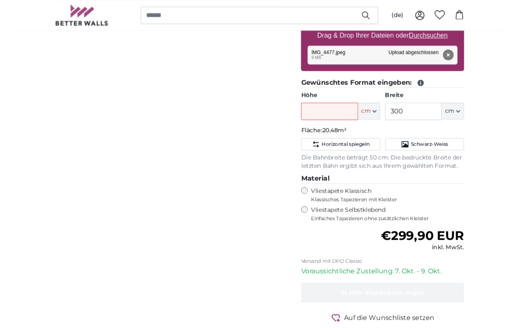
scroll to position [140, 0]
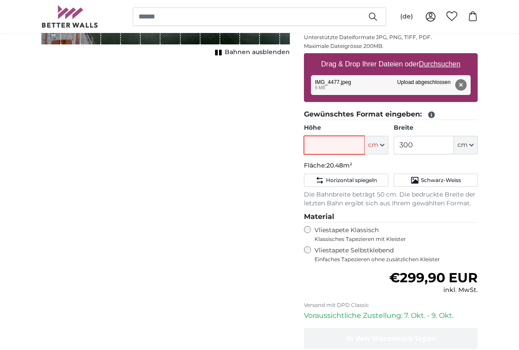
click at [340, 141] on input "Höhe" at bounding box center [334, 145] width 60 height 18
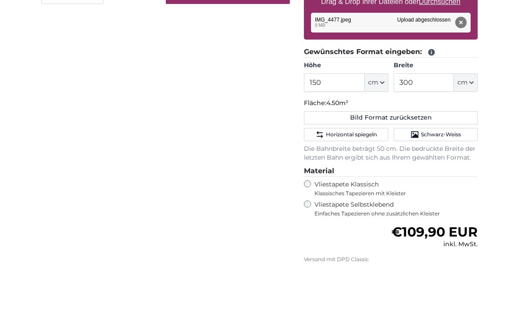
click at [254, 112] on div "Abbrechen Bild zuschneiden Bahnen ausblenden" at bounding box center [165, 203] width 262 height 456
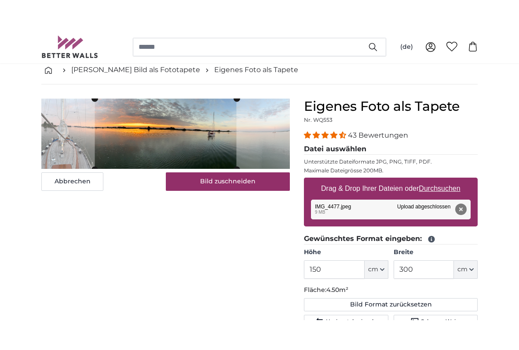
scroll to position [40, 0]
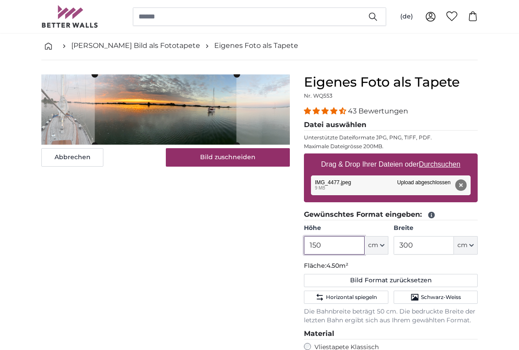
click at [336, 245] on input "150" at bounding box center [334, 245] width 60 height 18
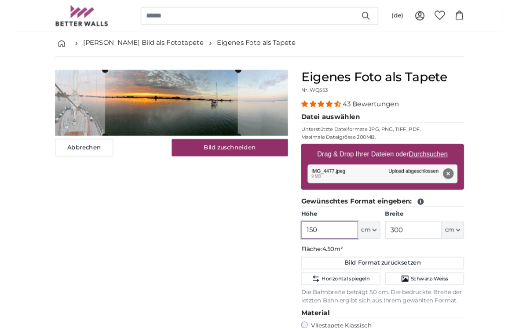
scroll to position [40, 0]
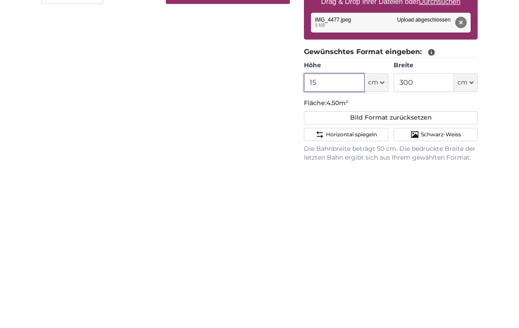
type input "1"
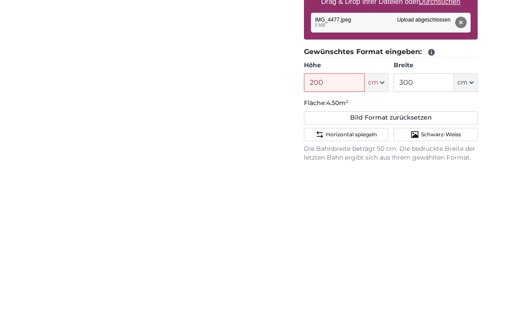
click at [76, 112] on div "Abbrechen Bild zuschneiden Bahnen ausblenden" at bounding box center [165, 303] width 262 height 456
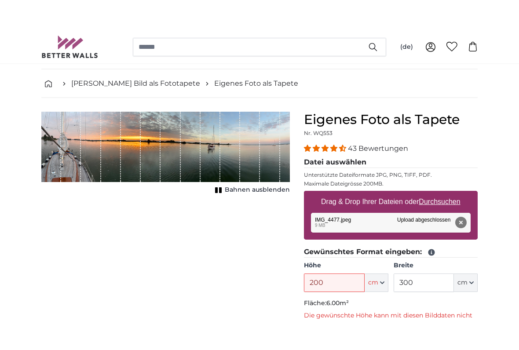
scroll to position [25, 0]
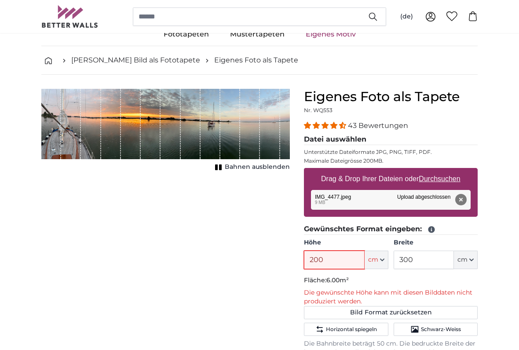
click at [341, 258] on input "200" at bounding box center [334, 259] width 60 height 18
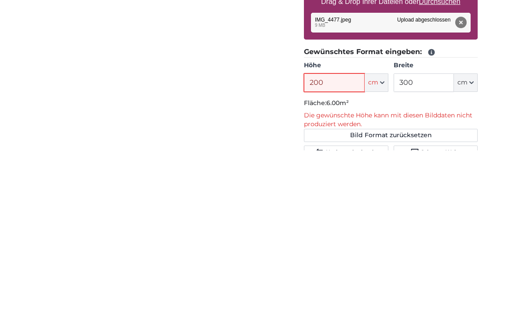
scroll to position [39, 0]
type input "2"
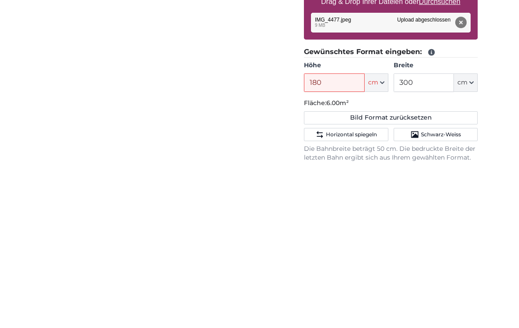
click at [70, 115] on div "Abbrechen Bild zuschneiden Bahnen ausblenden" at bounding box center [165, 303] width 262 height 456
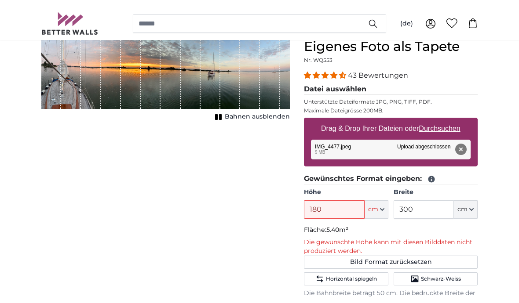
scroll to position [82, 0]
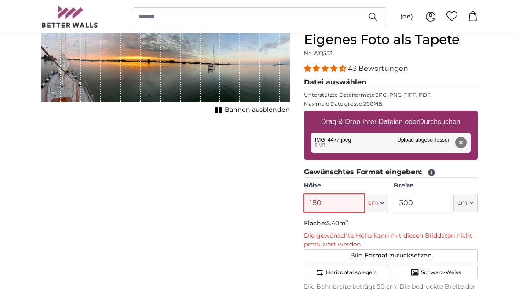
click at [342, 204] on input "180" at bounding box center [334, 203] width 60 height 18
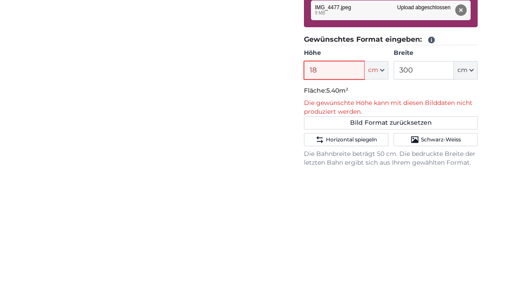
type input "1"
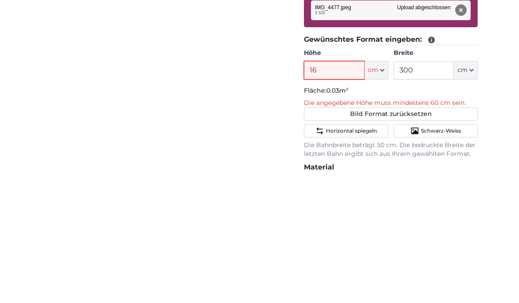
type input "160"
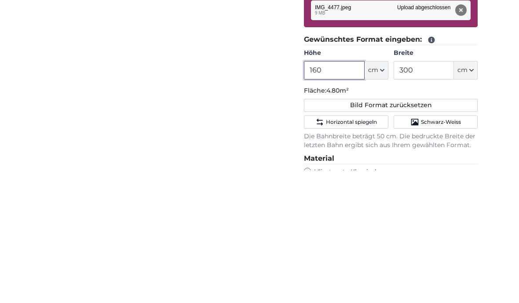
type input "160"
click at [77, 86] on div "Abbrechen Bild zuschneiden Bahnen ausblenden" at bounding box center [165, 260] width 262 height 456
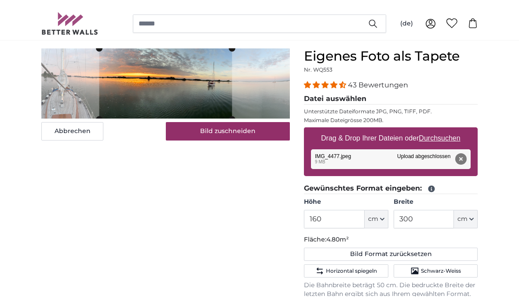
scroll to position [68, 0]
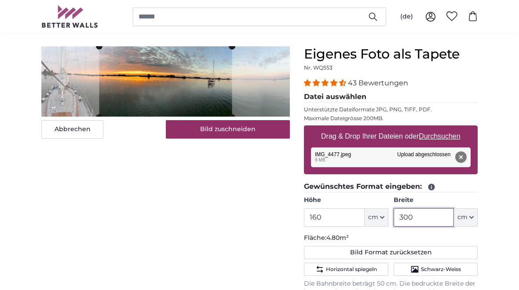
click at [435, 220] on input "300" at bounding box center [423, 217] width 60 height 18
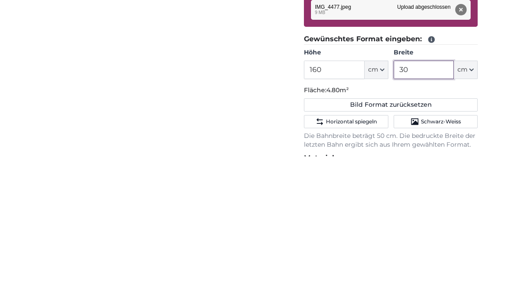
type input "3"
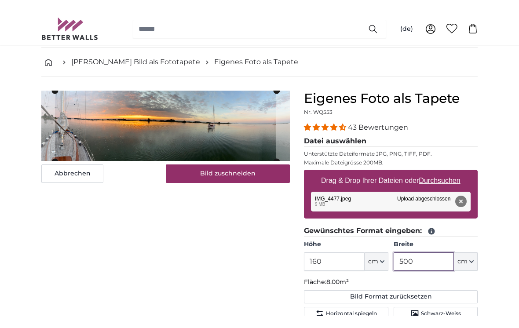
scroll to position [29, 0]
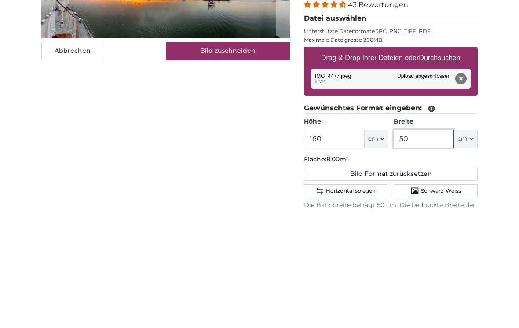
type input "5"
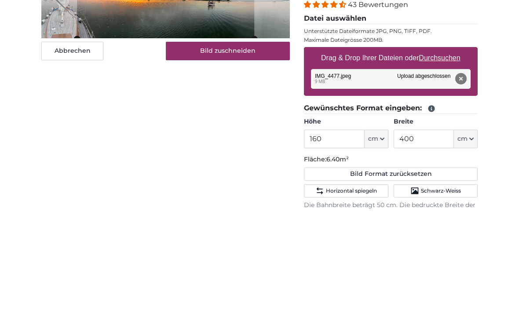
click at [95, 103] on div "Abbrechen Bild zuschneiden Bahnen ausblenden" at bounding box center [165, 313] width 262 height 456
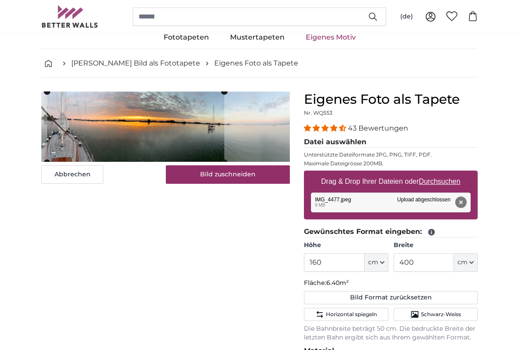
scroll to position [23, 0]
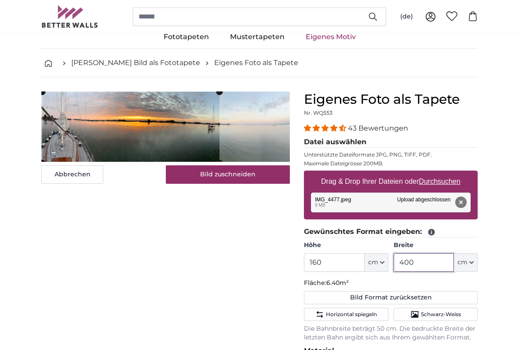
click at [430, 262] on input "400" at bounding box center [423, 262] width 60 height 18
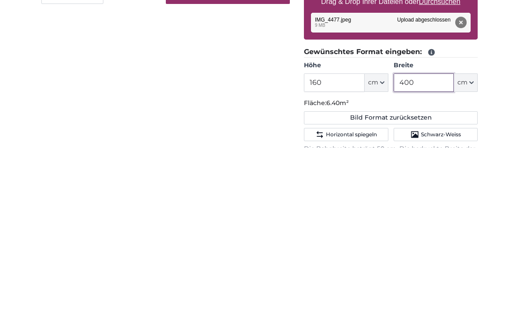
scroll to position [39, 0]
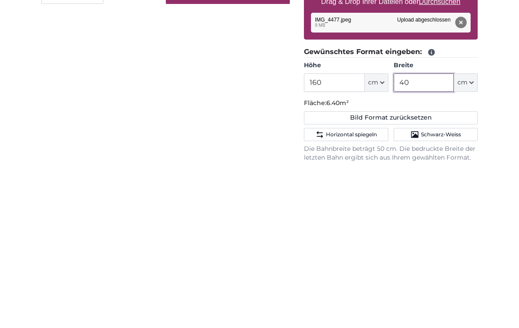
type input "4"
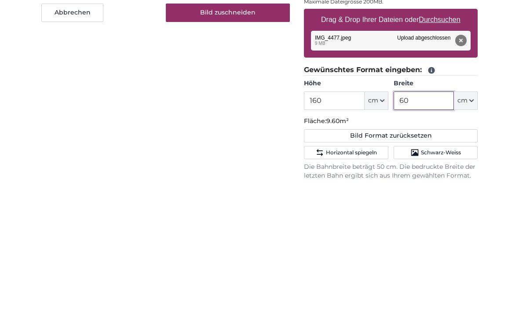
type input "6"
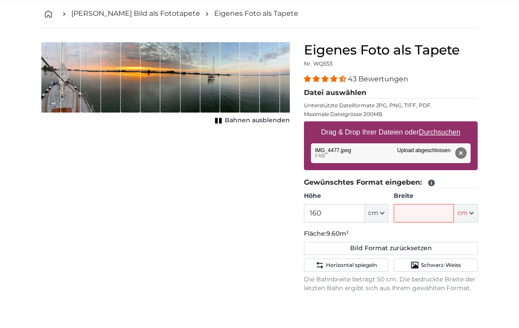
click at [105, 126] on div "Bahnen ausblenden" at bounding box center [165, 117] width 248 height 84
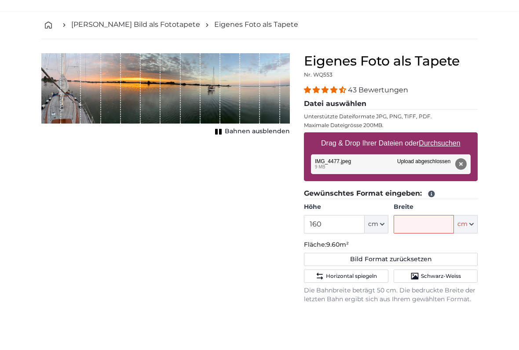
scroll to position [73, 0]
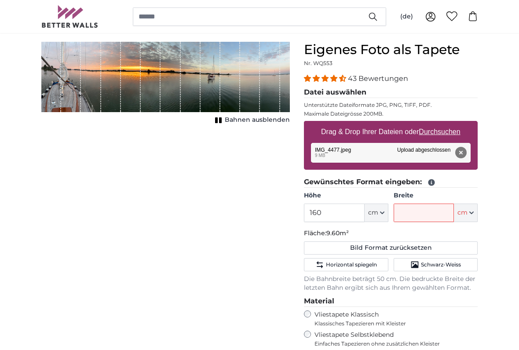
click at [256, 125] on button "Bahnen ausblenden" at bounding box center [250, 120] width 77 height 12
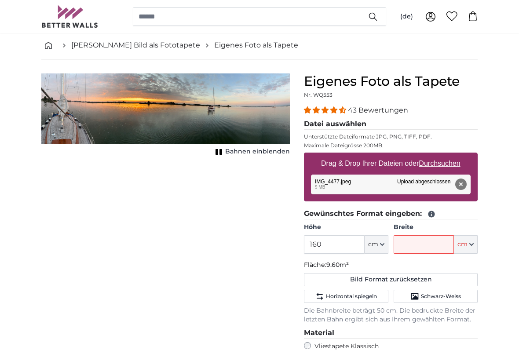
scroll to position [44, 0]
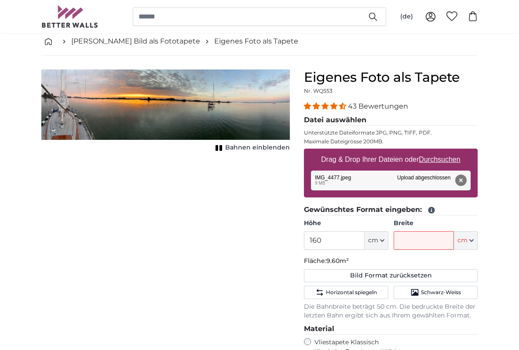
click at [453, 289] on span "Schwarz-Weiss" at bounding box center [441, 292] width 40 height 7
click at [437, 289] on span "Schwarz-Weiss" at bounding box center [441, 292] width 40 height 7
click at [443, 289] on span "Schwarz-Weiss" at bounding box center [441, 292] width 40 height 7
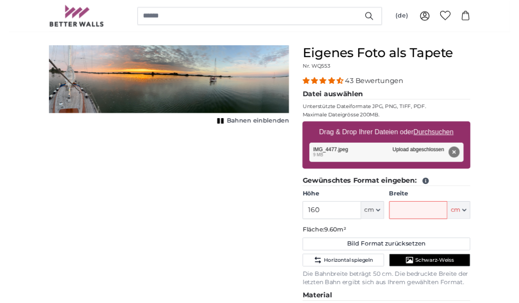
scroll to position [71, 0]
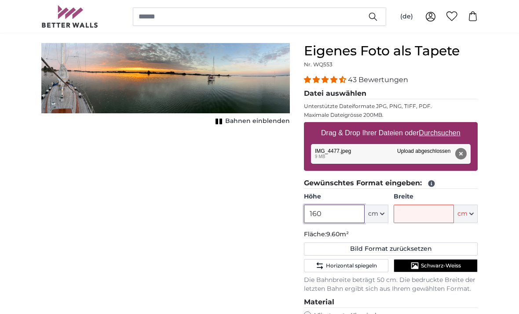
click at [342, 215] on input "160" at bounding box center [334, 214] width 60 height 18
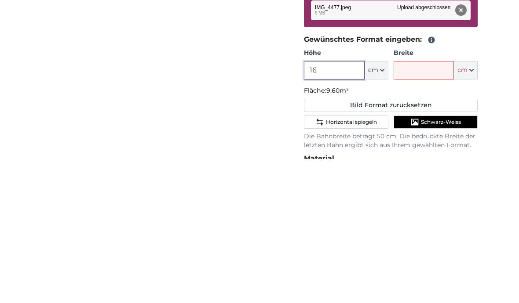
type input "1"
click at [439, 205] on input "Breite" at bounding box center [423, 214] width 60 height 18
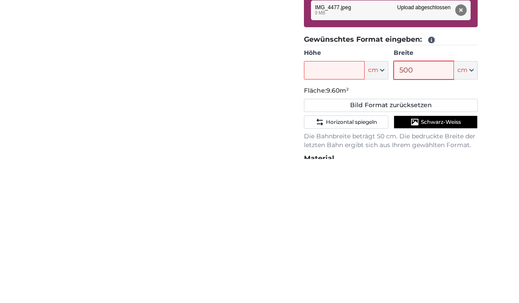
type input "500"
click at [88, 71] on div "Abbrechen Bild zuschneiden Bahnen einblenden" at bounding box center [165, 272] width 262 height 456
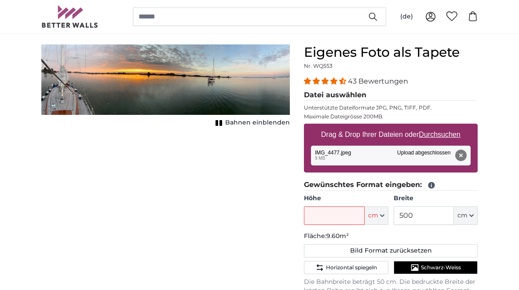
scroll to position [52, 0]
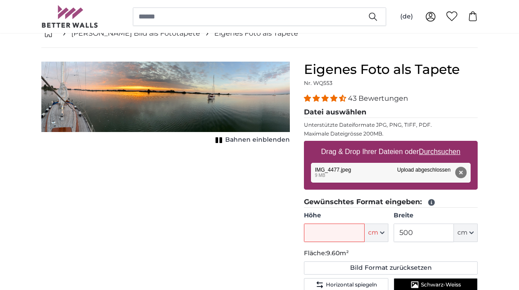
click at [223, 140] on icon "1 of 1" at bounding box center [218, 140] width 9 height 7
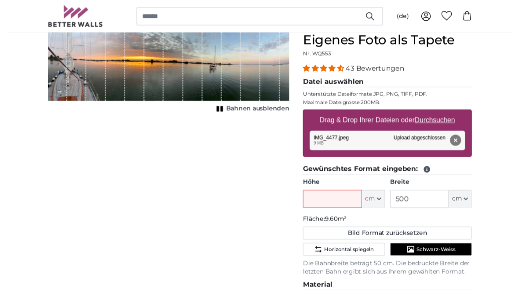
scroll to position [84, 0]
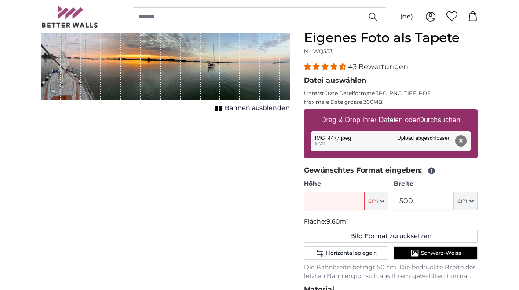
click at [363, 252] on span "Horizontal spiegeln" at bounding box center [351, 252] width 51 height 7
click at [365, 249] on span "Horizontal spiegeln" at bounding box center [351, 252] width 51 height 7
click at [441, 253] on span "Schwarz-Weiss" at bounding box center [441, 252] width 40 height 7
click at [439, 254] on span "Schwarz-Weiss" at bounding box center [441, 252] width 40 height 7
click at [350, 203] on input "Höhe" at bounding box center [334, 201] width 60 height 18
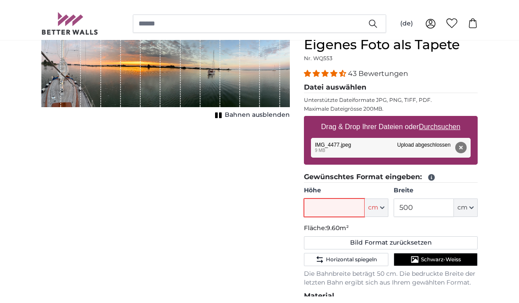
scroll to position [84, 0]
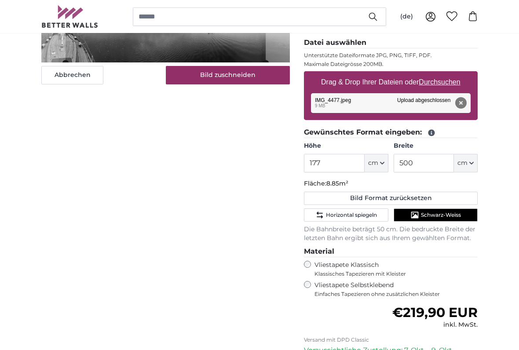
scroll to position [128, 0]
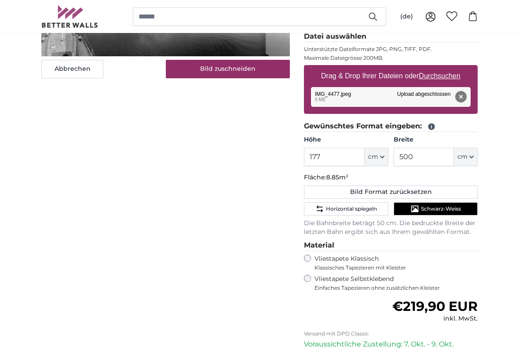
click at [443, 209] on span "Schwarz-Weiss" at bounding box center [441, 208] width 40 height 7
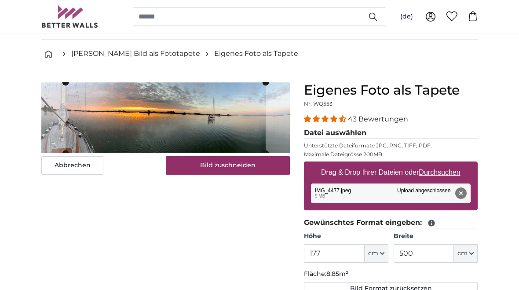
scroll to position [1, 0]
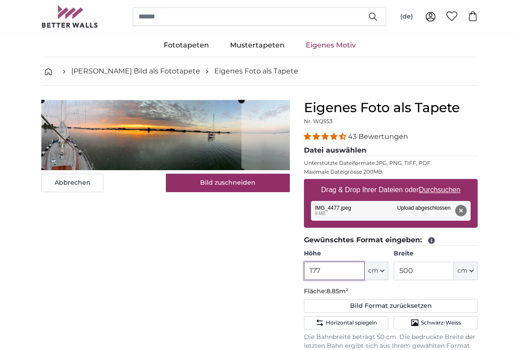
click at [338, 272] on input "177" at bounding box center [334, 270] width 60 height 18
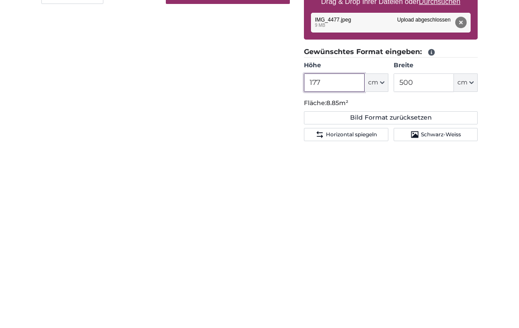
scroll to position [39, 0]
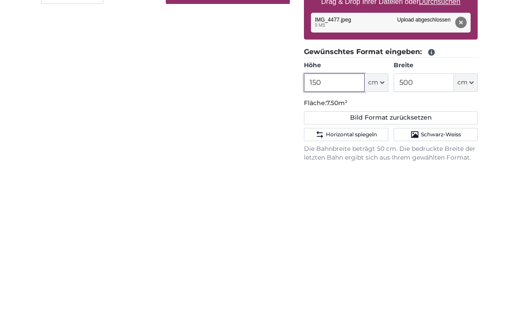
type input "150"
click at [110, 106] on div "Abbrechen Bild zuschneiden Bahnen ausblenden" at bounding box center [165, 303] width 262 height 456
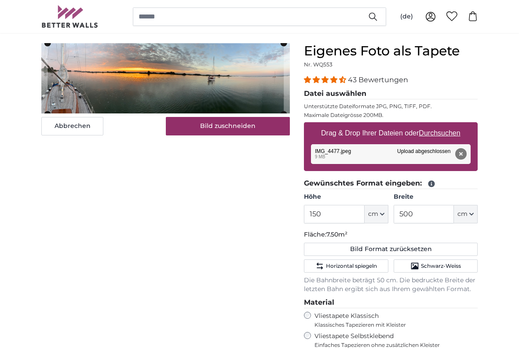
scroll to position [81, 0]
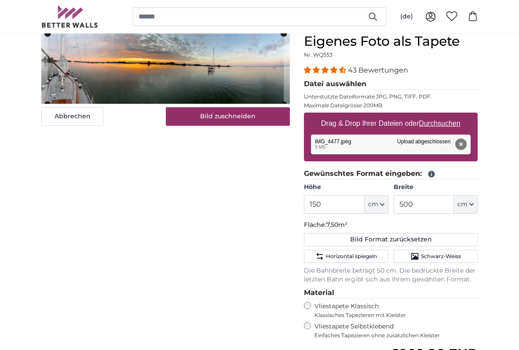
click at [366, 256] on span "Horizontal spiegeln" at bounding box center [351, 256] width 51 height 7
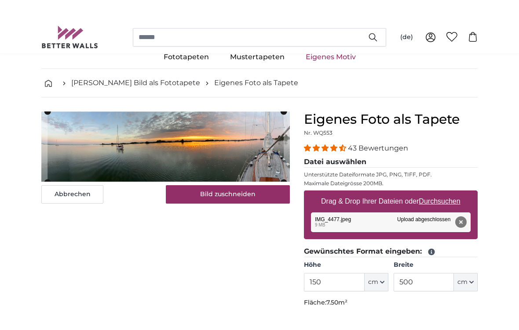
scroll to position [11, 0]
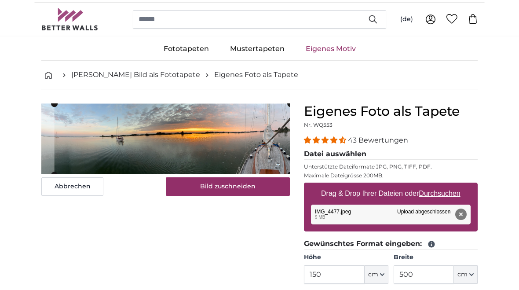
click at [178, 188] on button "Bild zuschneiden" at bounding box center [228, 186] width 124 height 18
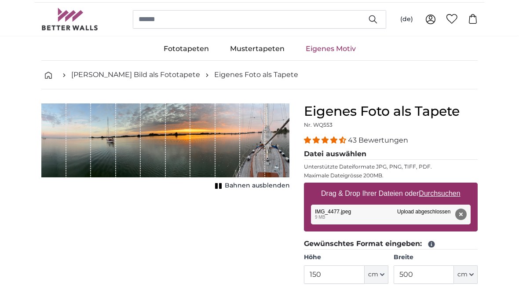
click at [223, 187] on icon "1 of 1" at bounding box center [218, 185] width 9 height 7
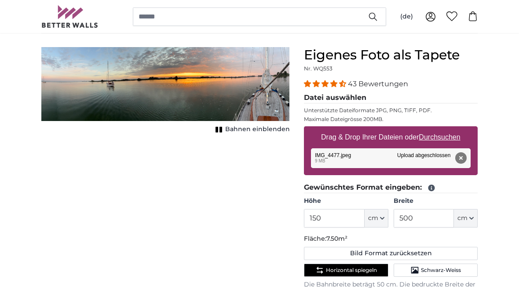
scroll to position [53, 0]
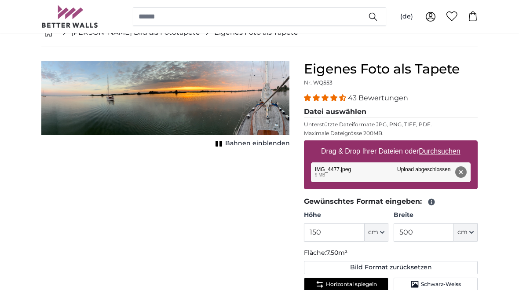
click at [247, 142] on span "Bahnen einblenden" at bounding box center [257, 143] width 65 height 9
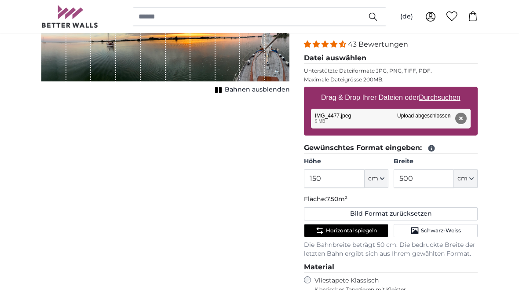
scroll to position [106, 0]
